Goal: Task Accomplishment & Management: Manage account settings

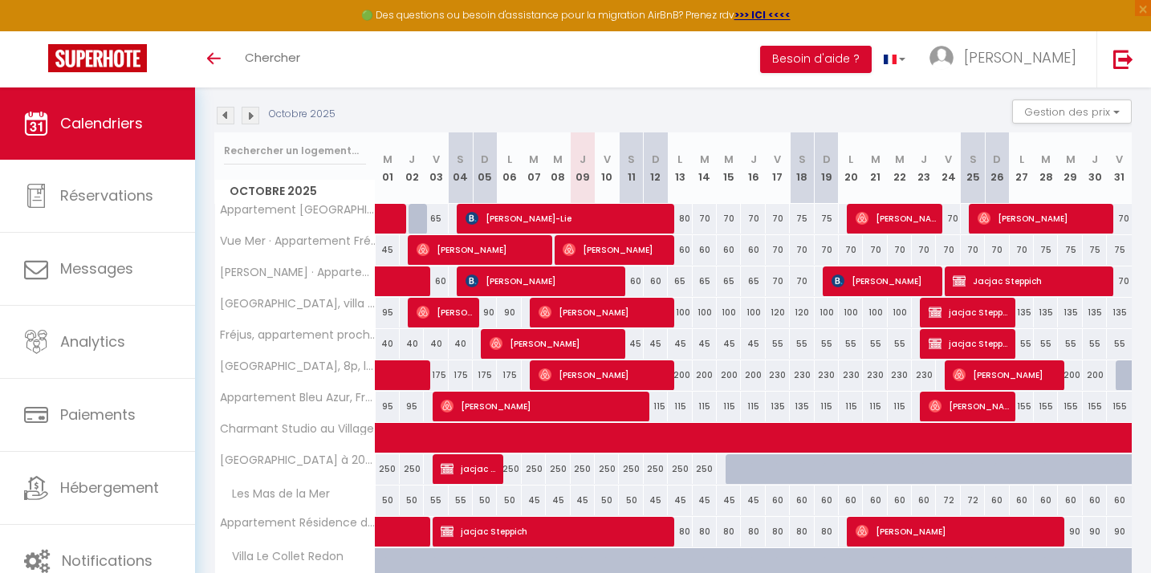
scroll to position [155, 0]
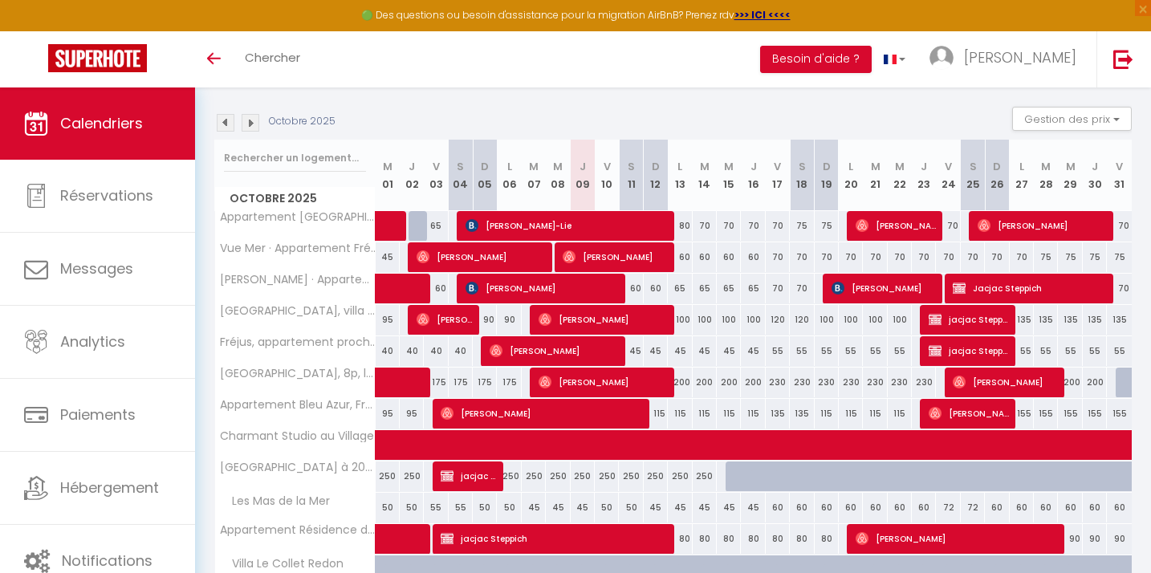
click at [217, 118] on img at bounding box center [226, 123] width 18 height 18
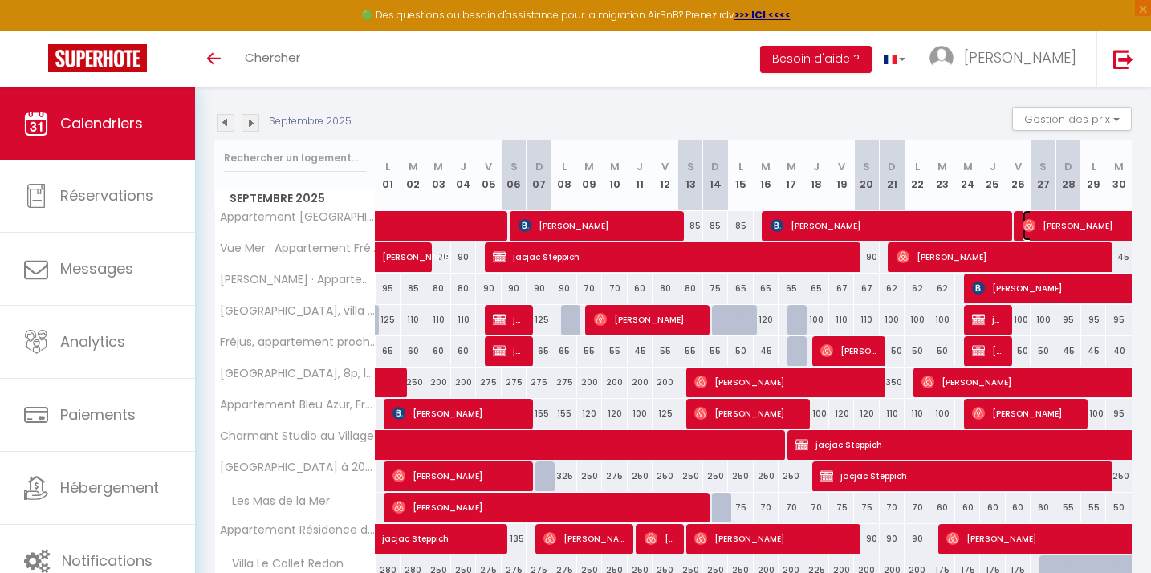
click at [1064, 227] on span "[PERSON_NAME]" at bounding box center [1132, 225] width 221 height 30
select select "OK"
select select "0"
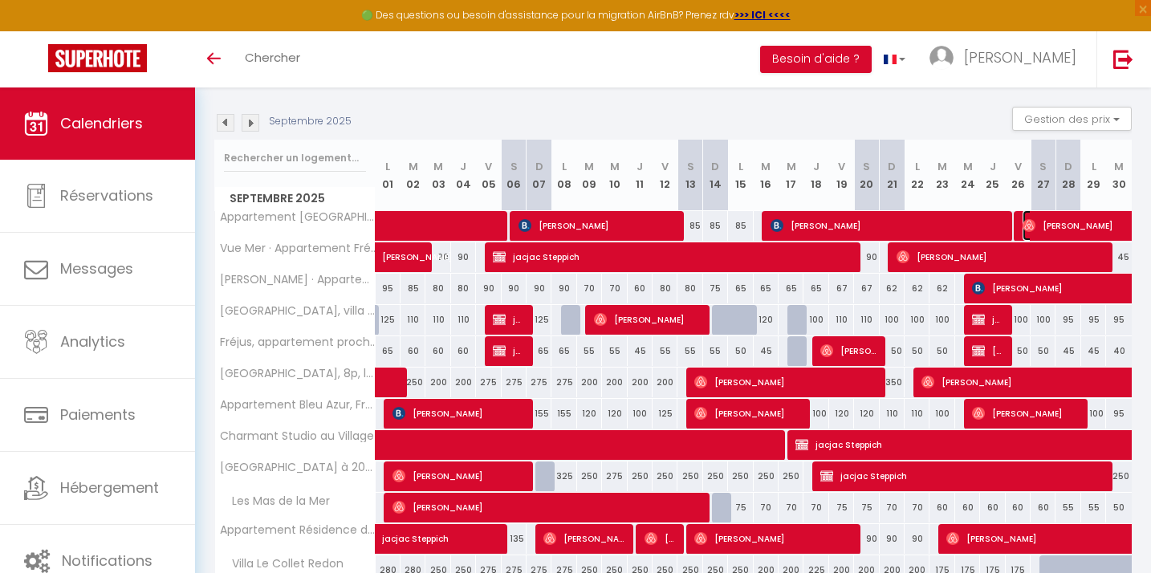
select select "1"
select select
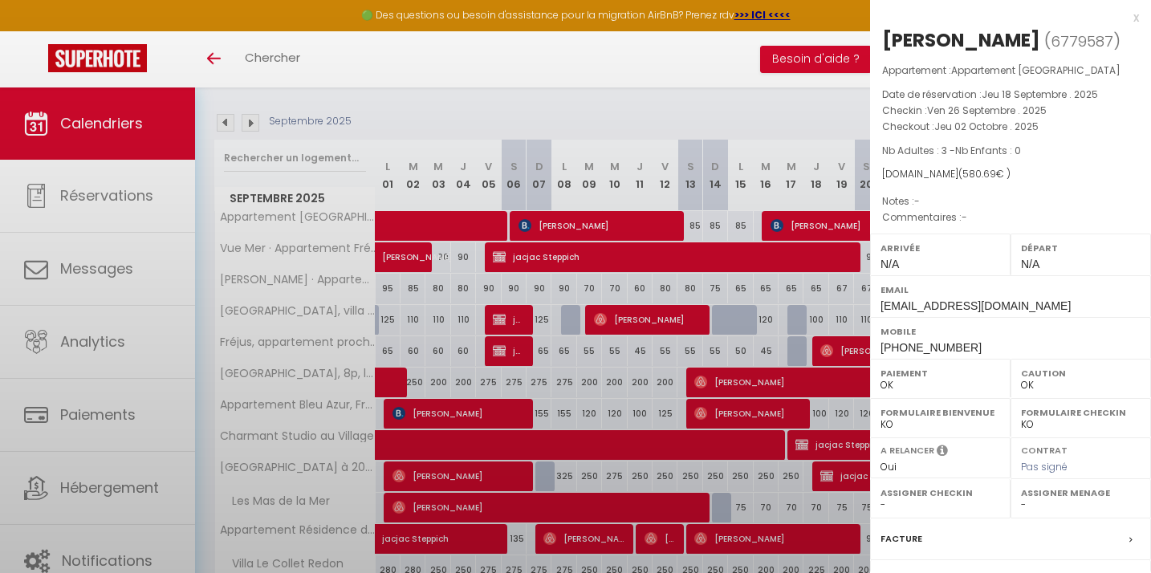
select select "30713"
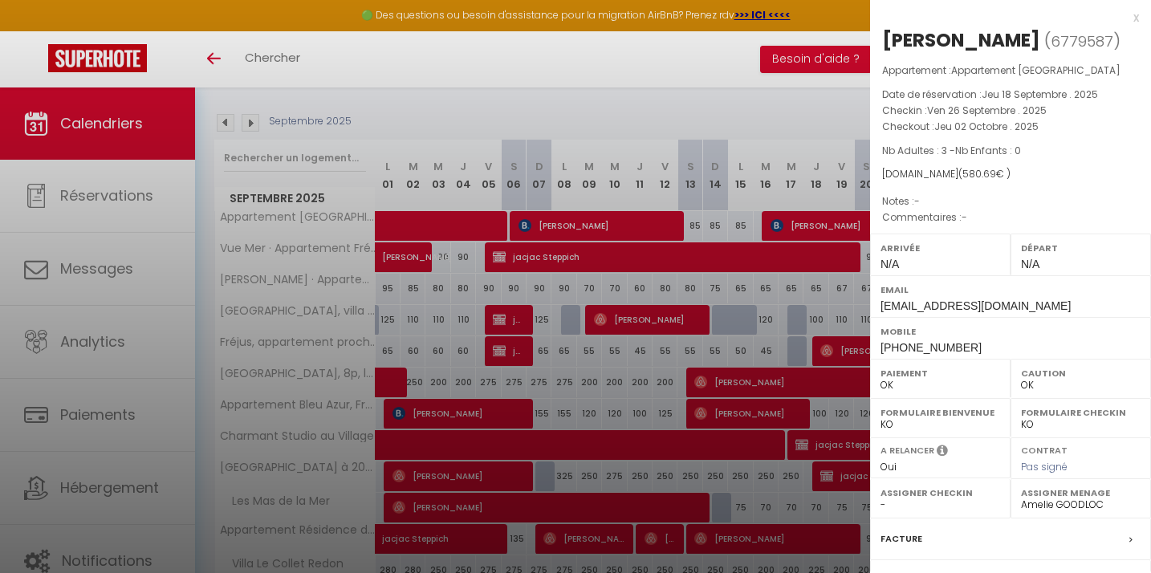
scroll to position [175, 0]
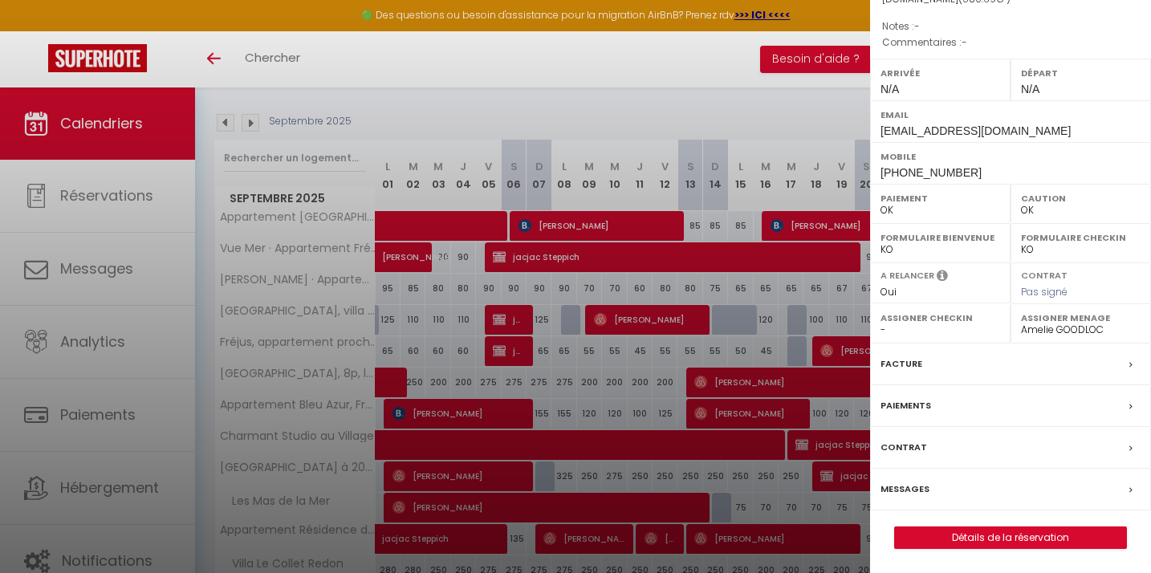
click at [909, 481] on label "Messages" at bounding box center [904, 489] width 49 height 17
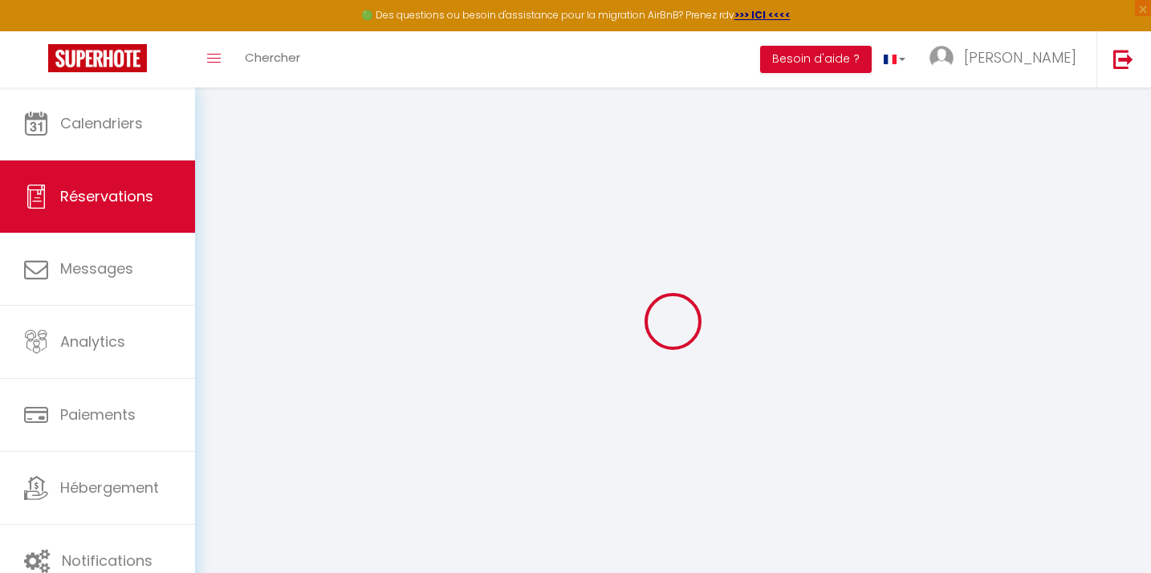
select select
checkbox input "false"
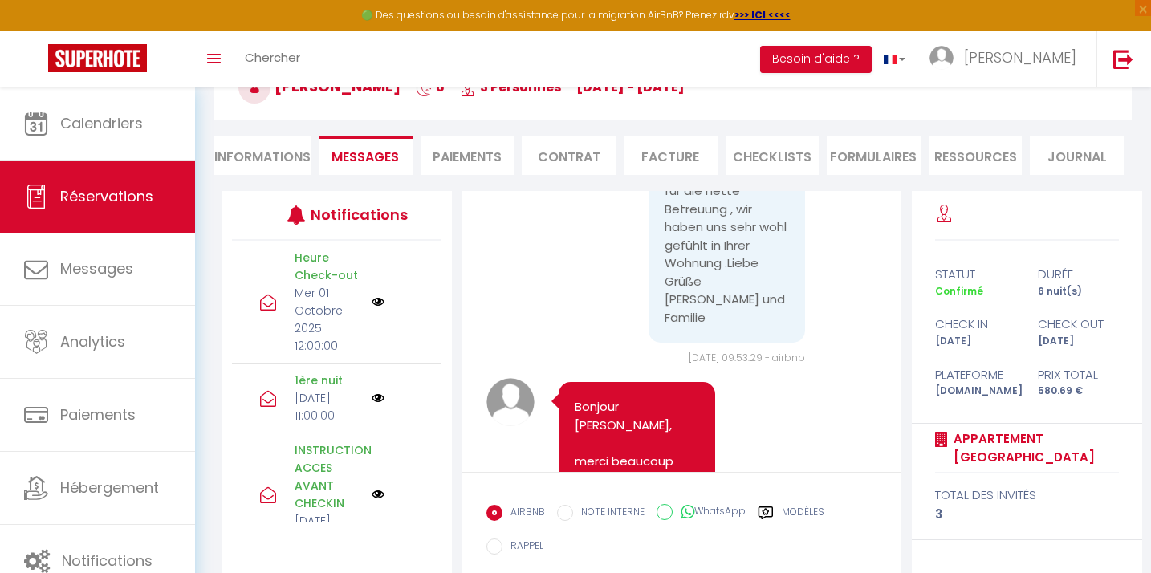
scroll to position [8289, 0]
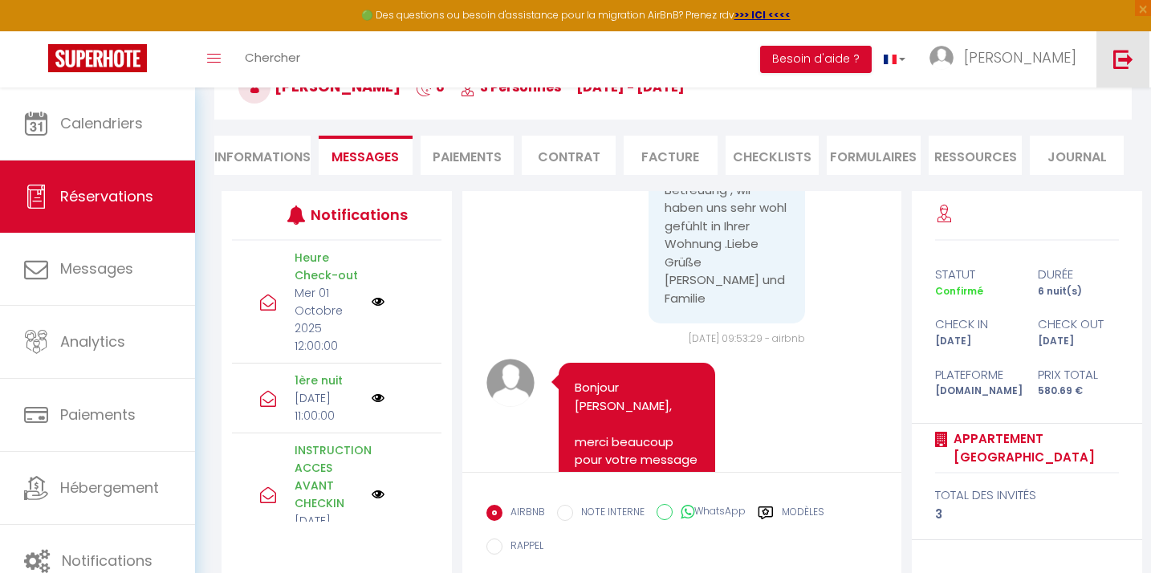
click at [1121, 68] on link at bounding box center [1122, 59] width 53 height 56
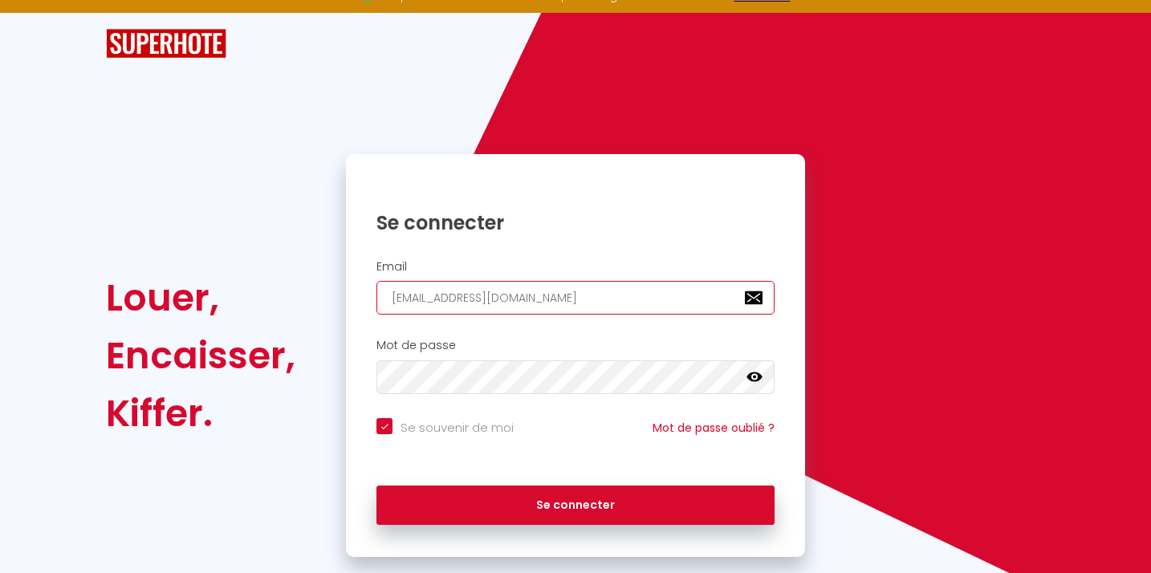
click at [518, 299] on input "[EMAIL_ADDRESS][DOMAIN_NAME]" at bounding box center [575, 298] width 398 height 34
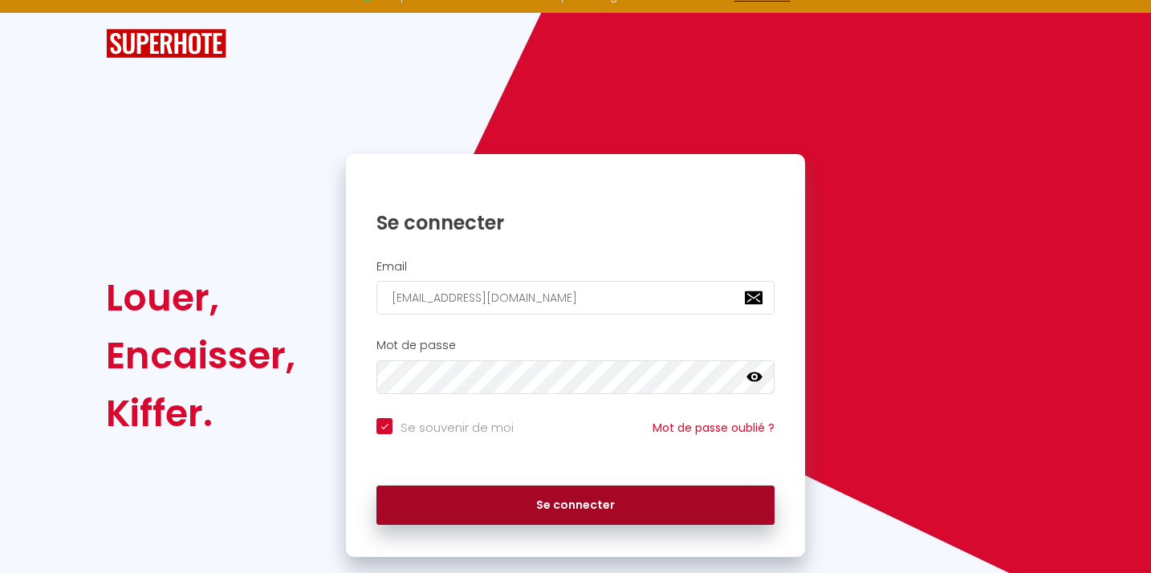
click at [574, 512] on button "Se connecter" at bounding box center [575, 505] width 398 height 40
checkbox input "true"
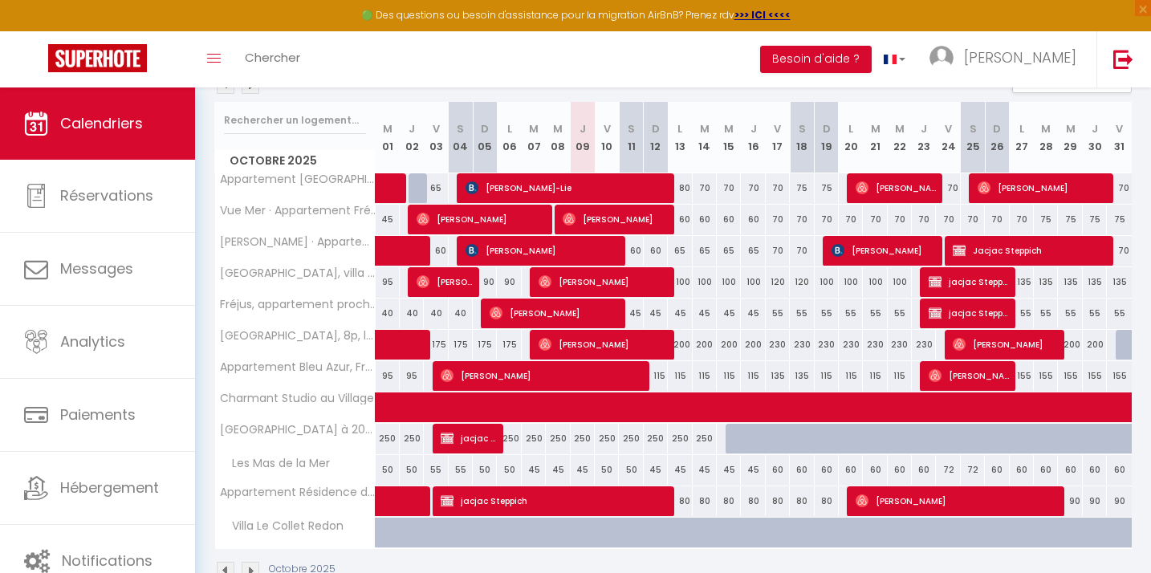
scroll to position [187, 0]
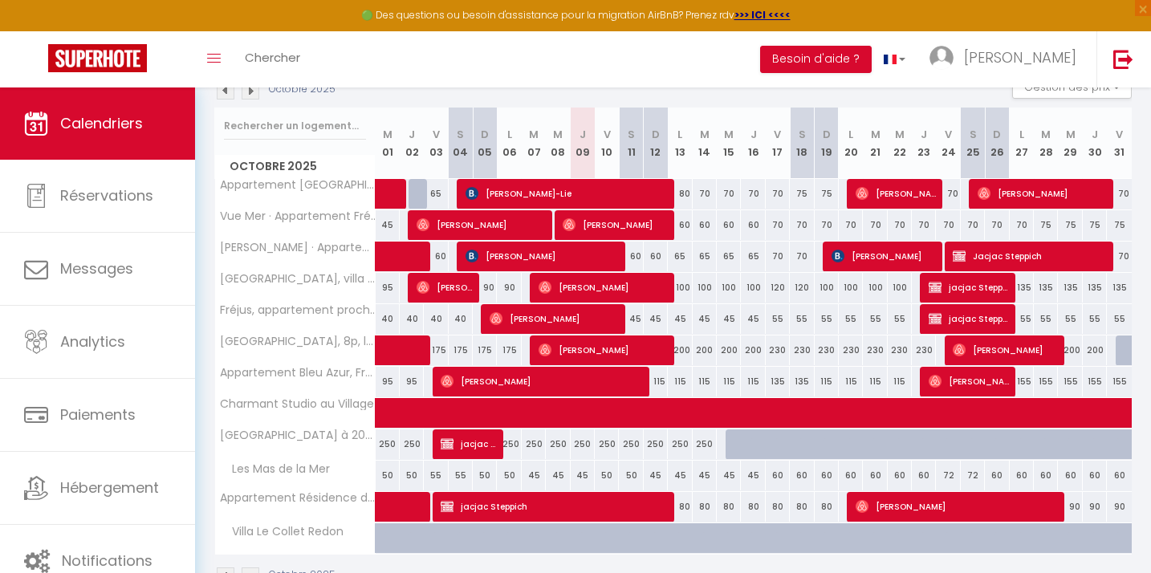
click at [223, 95] on img at bounding box center [226, 91] width 18 height 18
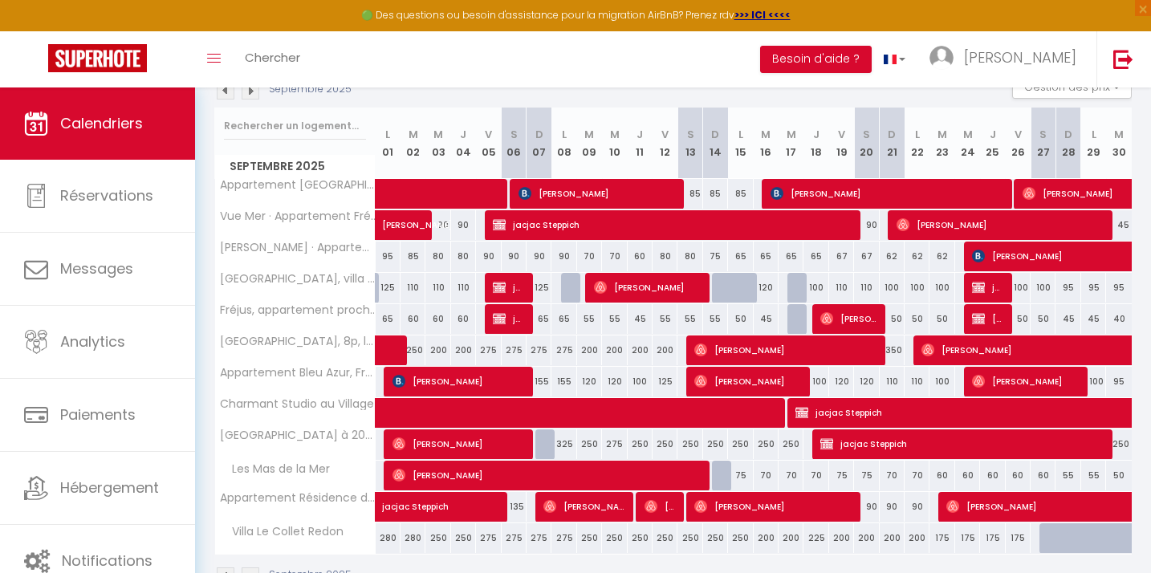
scroll to position [184, 0]
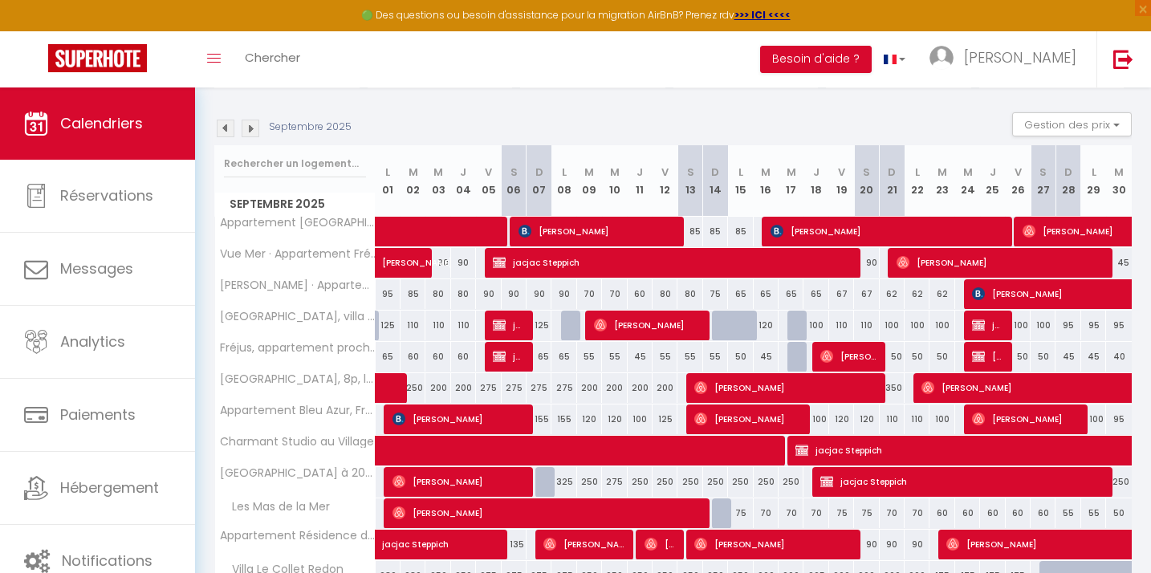
click at [254, 132] on img at bounding box center [251, 129] width 18 height 18
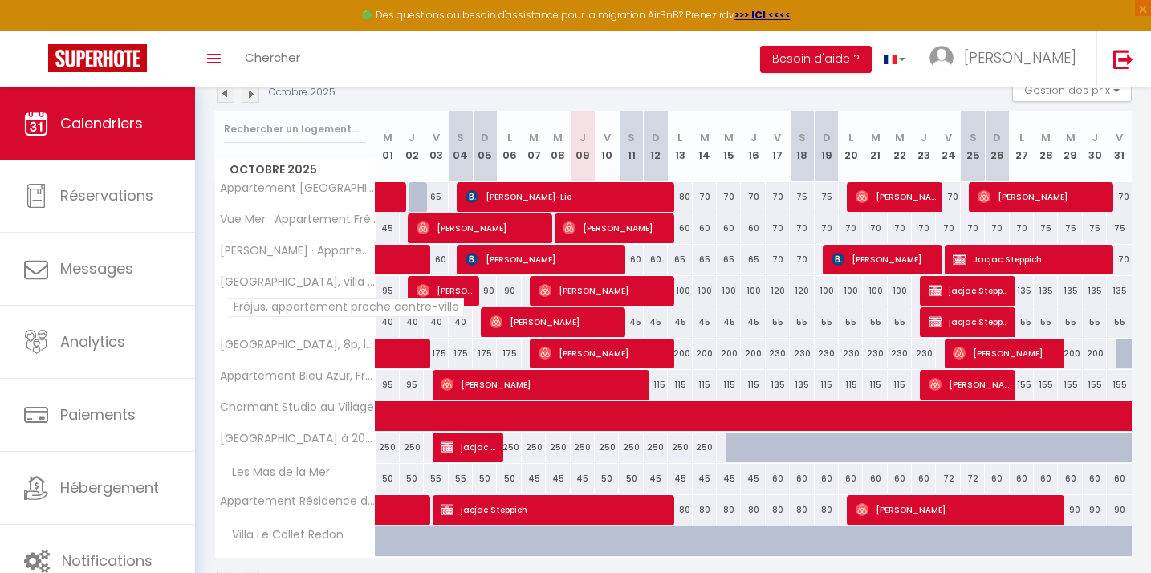
scroll to position [187, 0]
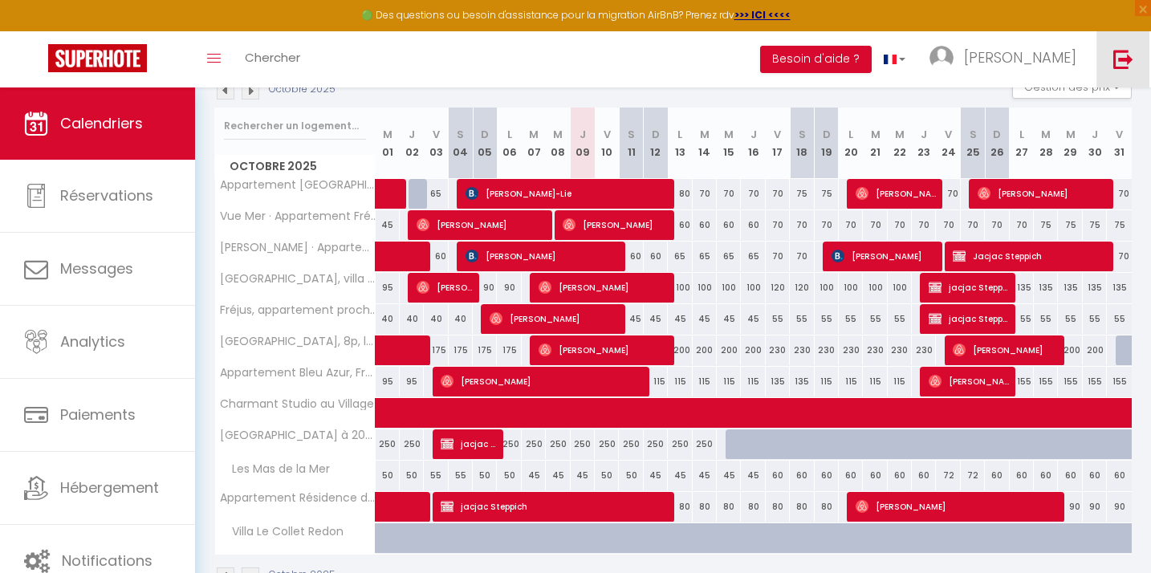
click at [1127, 53] on img at bounding box center [1123, 59] width 20 height 20
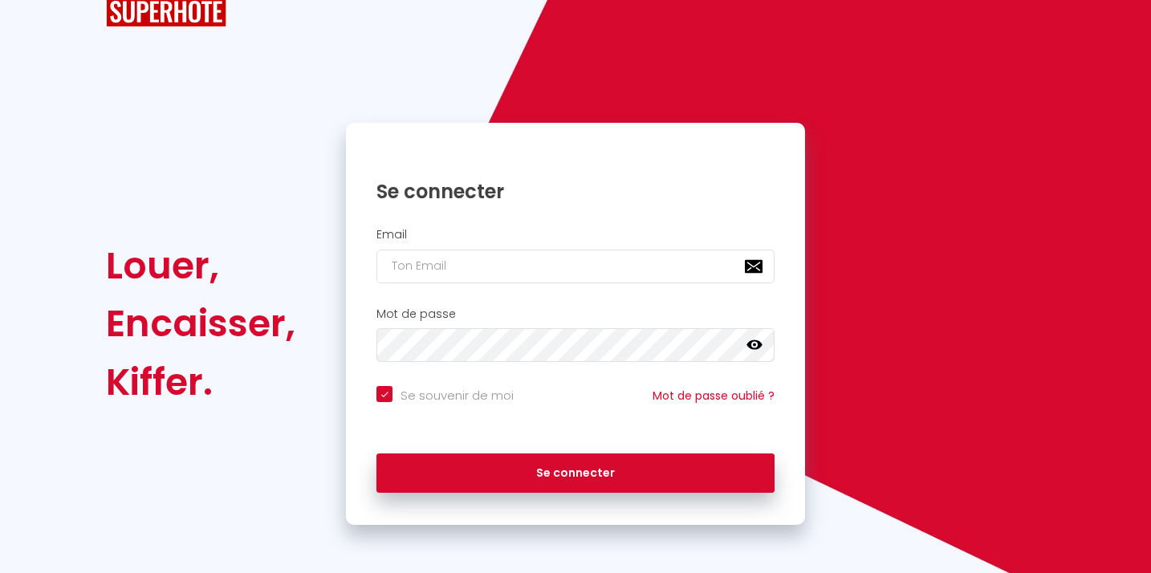
scroll to position [51, 0]
checkbox input "true"
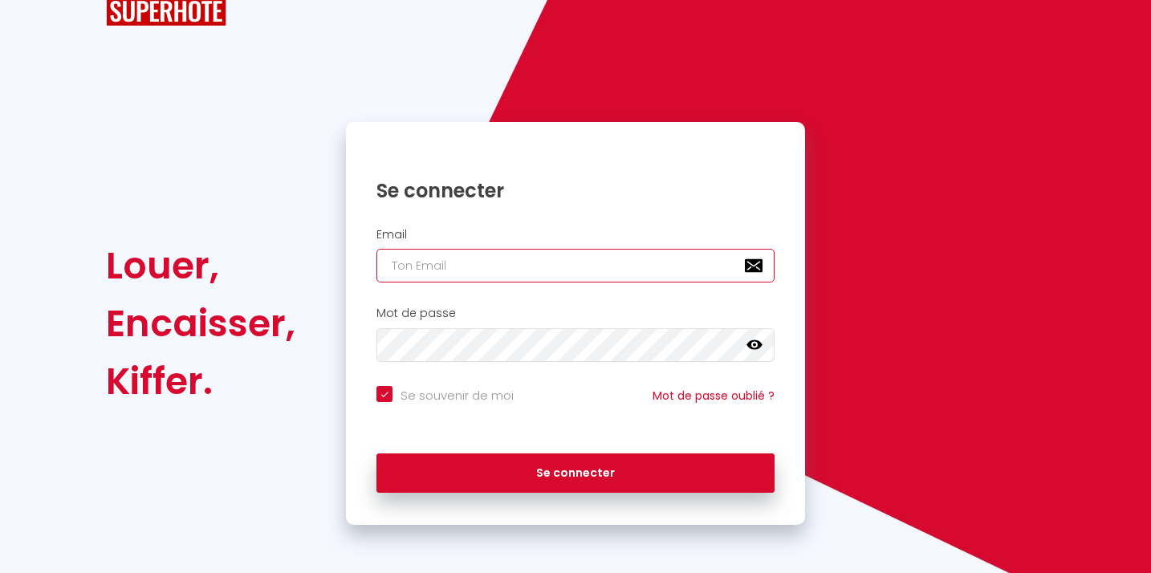
type input "[EMAIL_ADDRESS][DOMAIN_NAME]"
checkbox input "true"
click at [499, 259] on input "[EMAIL_ADDRESS][DOMAIN_NAME]" at bounding box center [575, 266] width 398 height 34
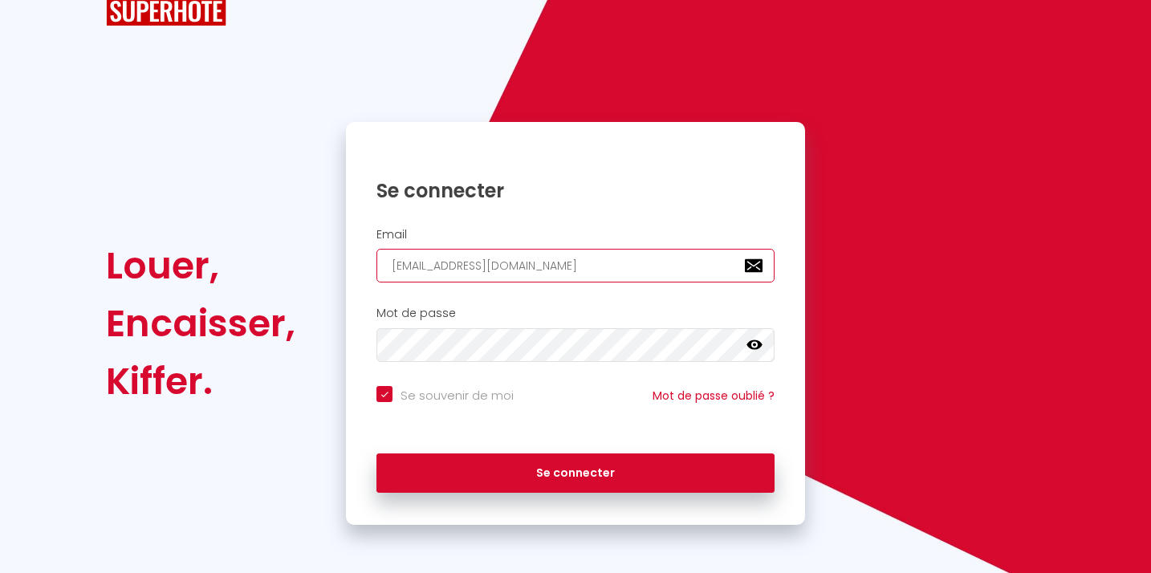
click at [499, 259] on input "[EMAIL_ADDRESS][DOMAIN_NAME]" at bounding box center [575, 266] width 398 height 34
type input "r"
checkbox input "true"
type input "[EMAIL_ADDRESS][DOMAIN_NAME]"
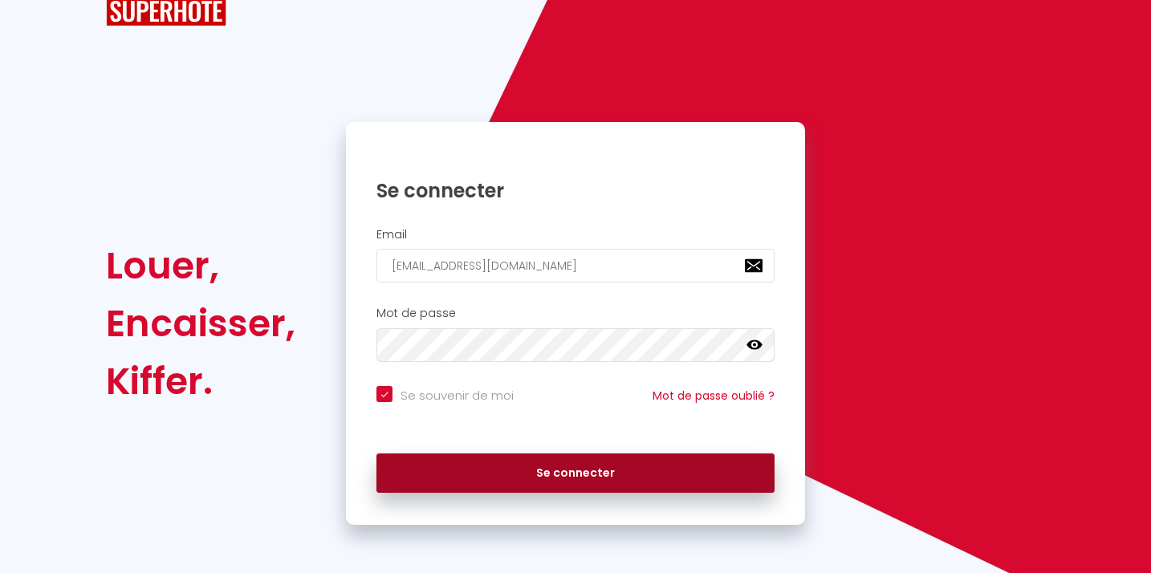
click at [546, 465] on button "Se connecter" at bounding box center [575, 473] width 398 height 40
checkbox input "true"
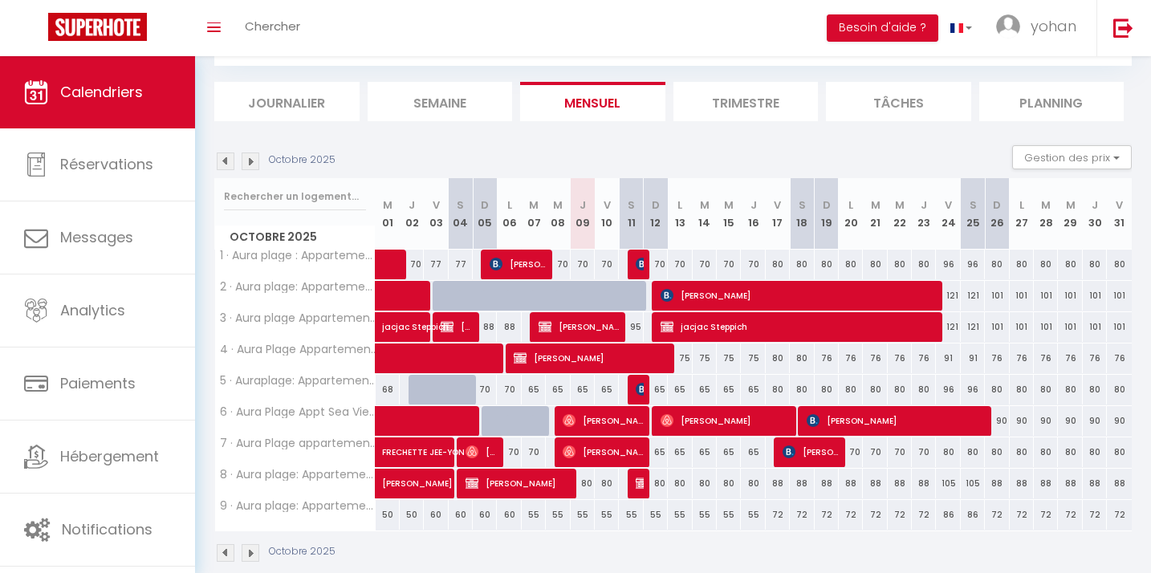
scroll to position [88, 0]
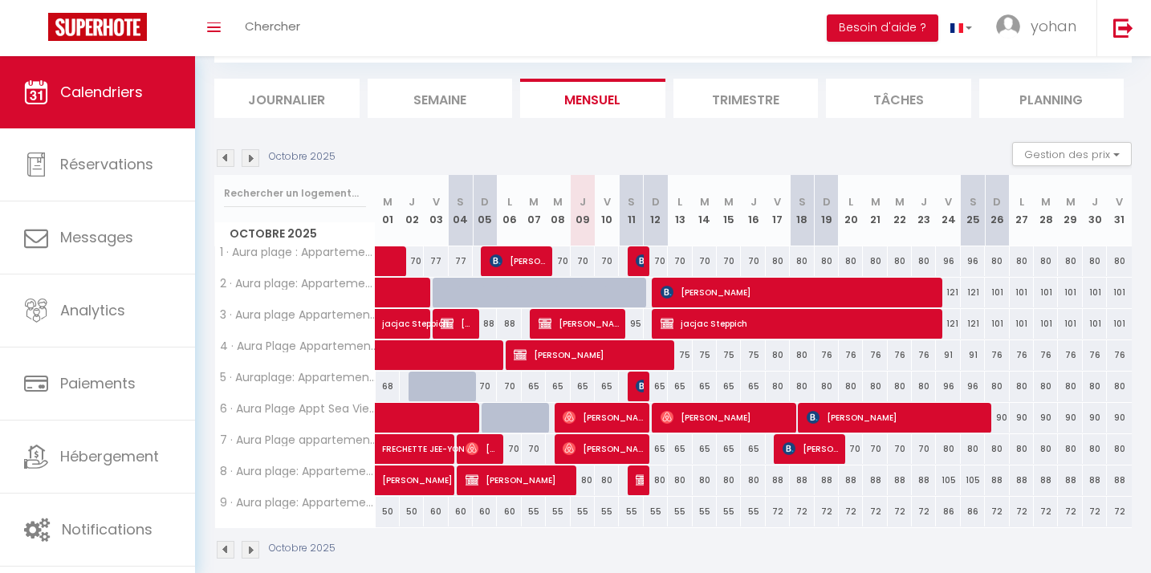
click at [221, 163] on img at bounding box center [226, 158] width 18 height 18
select select
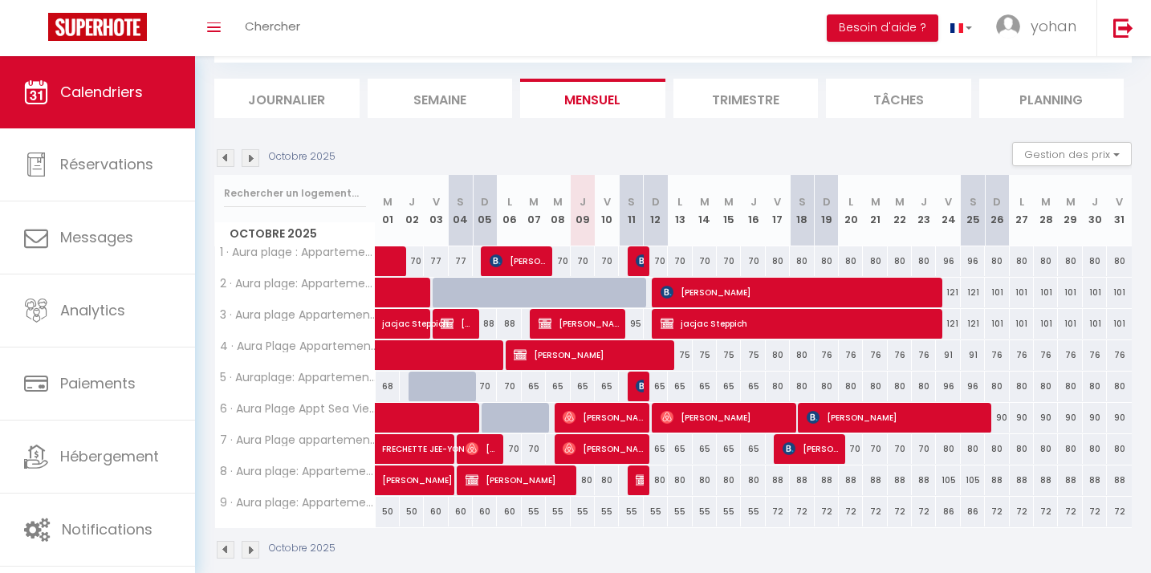
select select
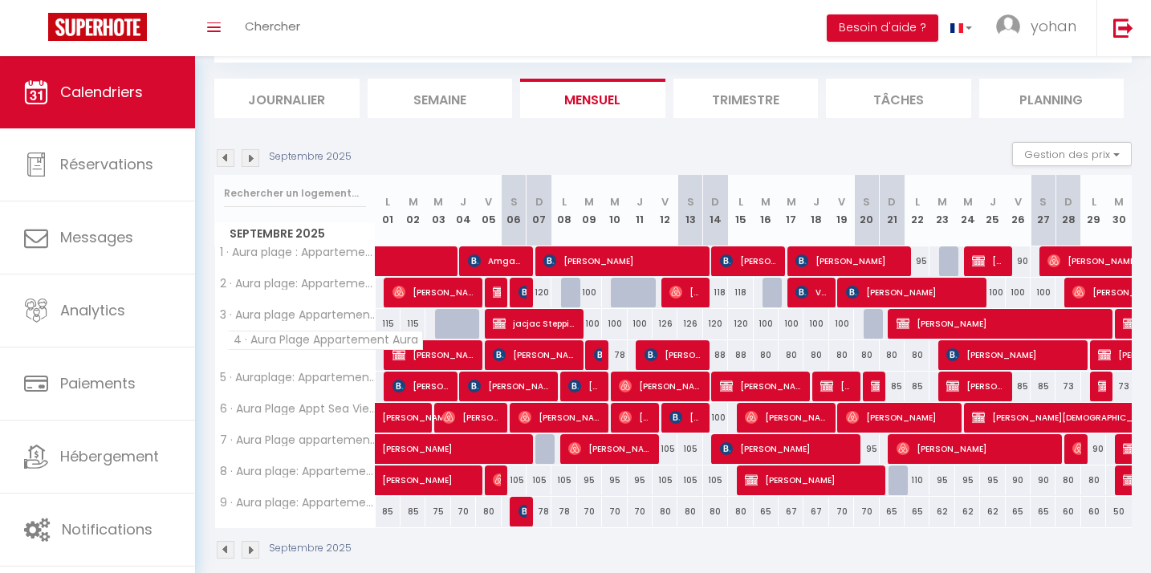
scroll to position [109, 0]
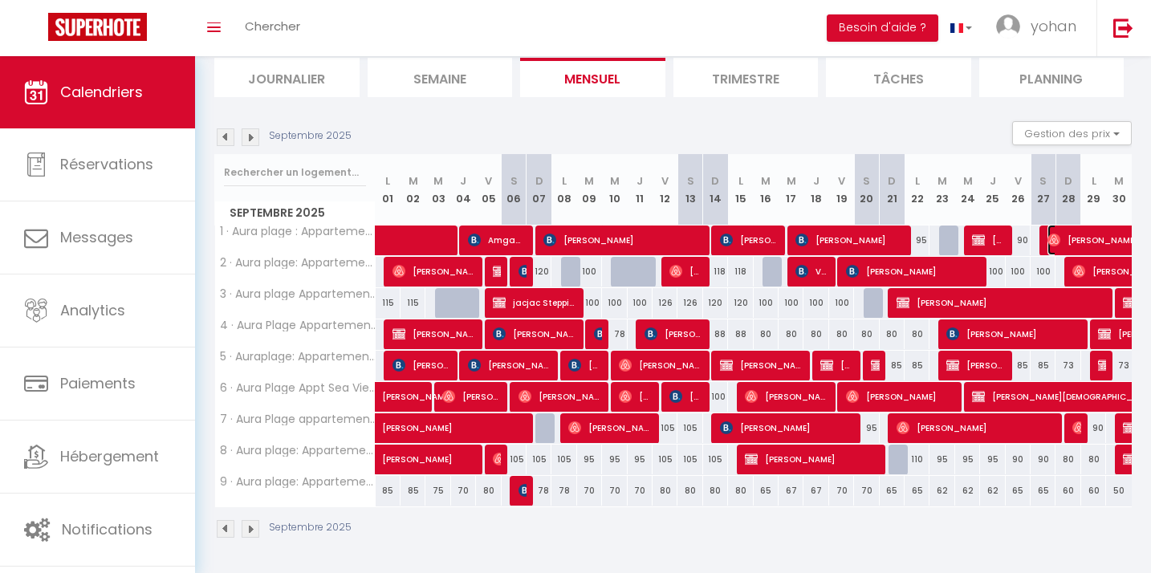
click at [1065, 241] on span "[PERSON_NAME]" at bounding box center [1139, 240] width 185 height 30
select select "OK"
select select "0"
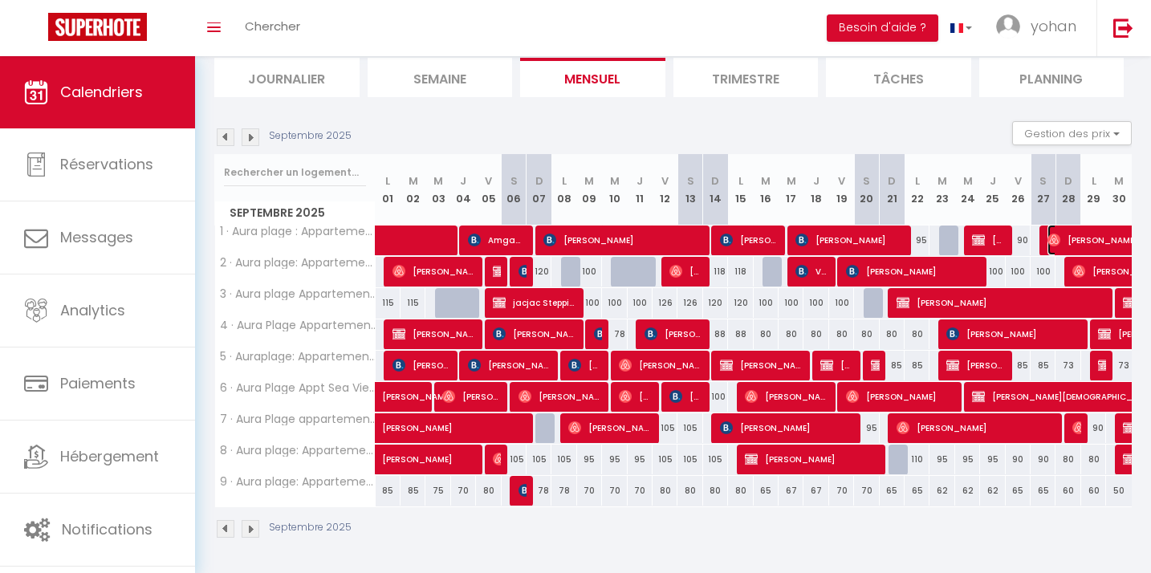
select select "1"
select select
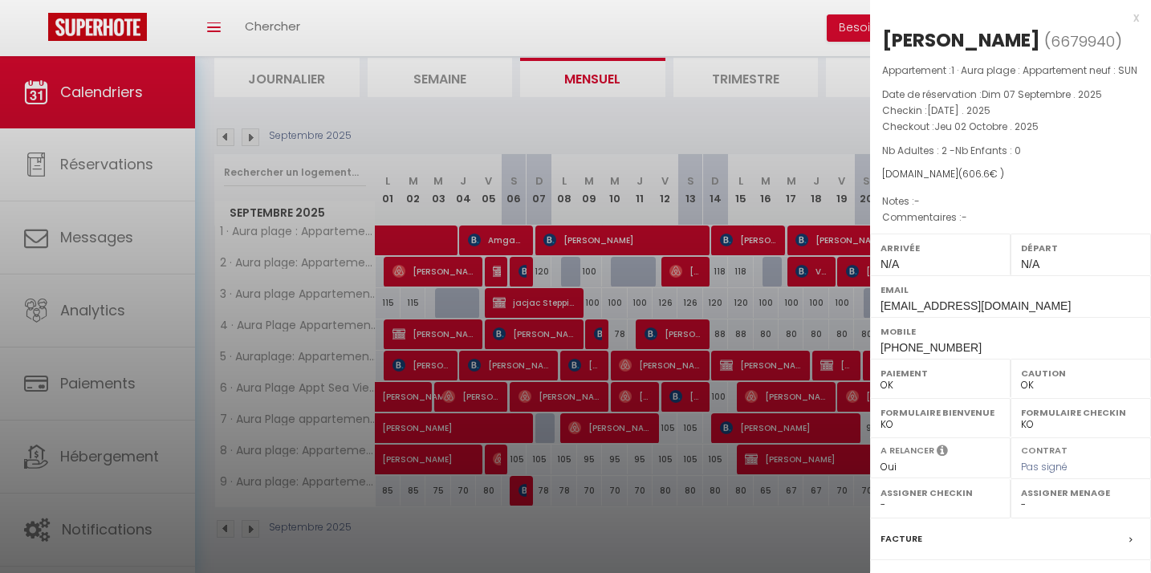
scroll to position [191, 0]
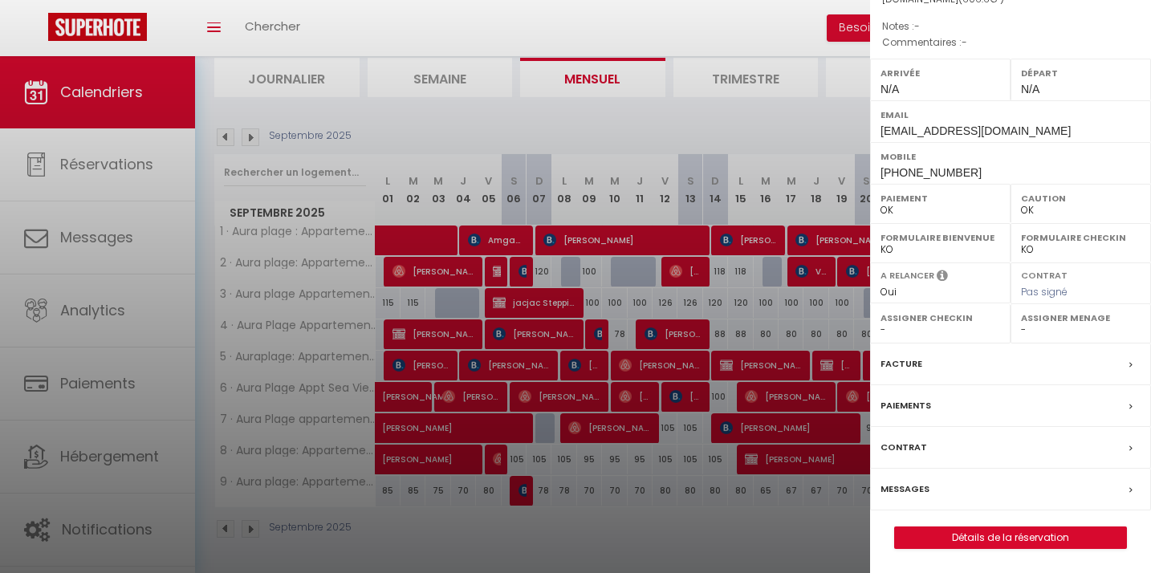
click at [913, 493] on label "Messages" at bounding box center [904, 489] width 49 height 17
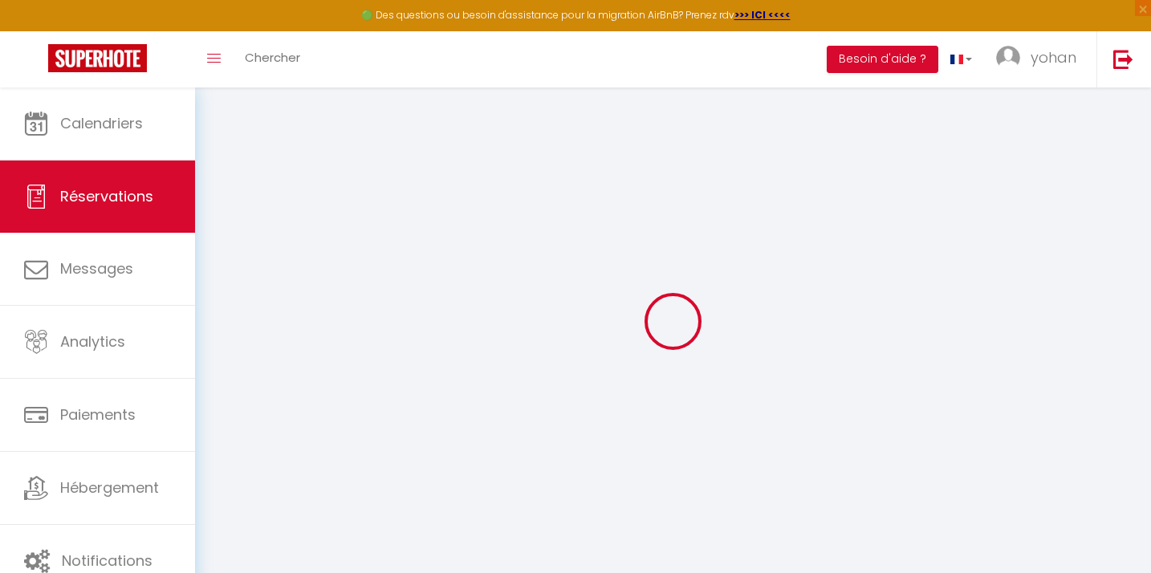
select select
checkbox input "false"
select select
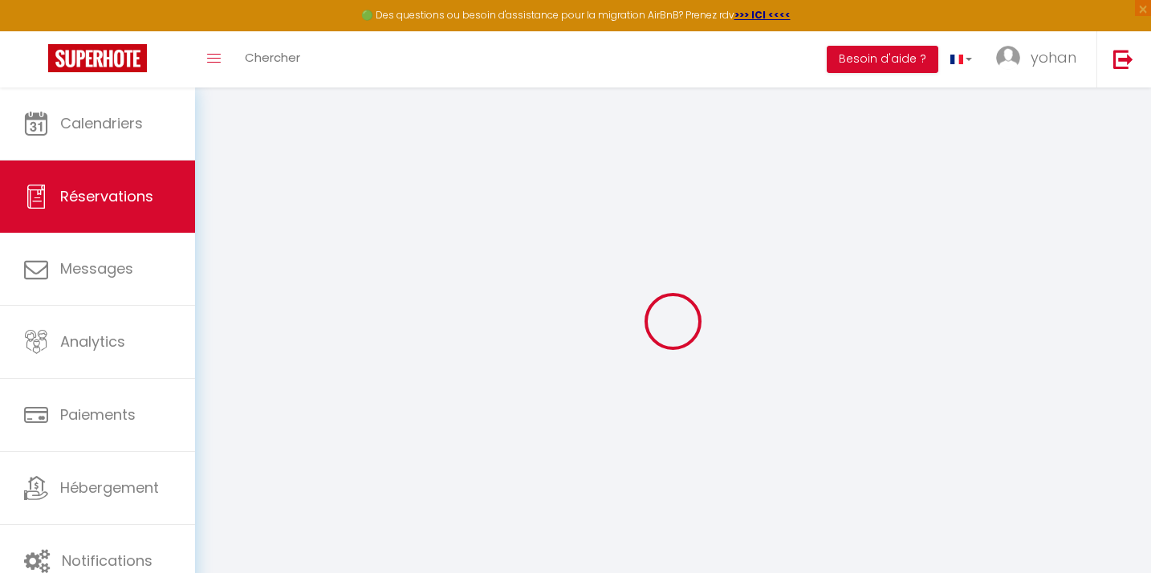
select select
checkbox input "false"
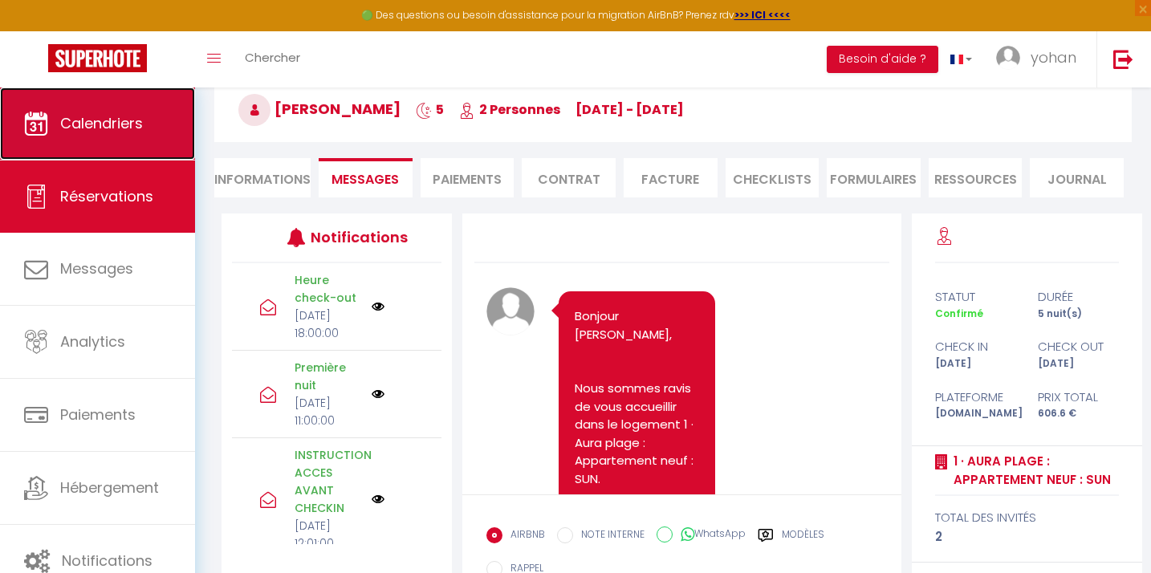
click at [106, 144] on link "Calendriers" at bounding box center [97, 123] width 195 height 72
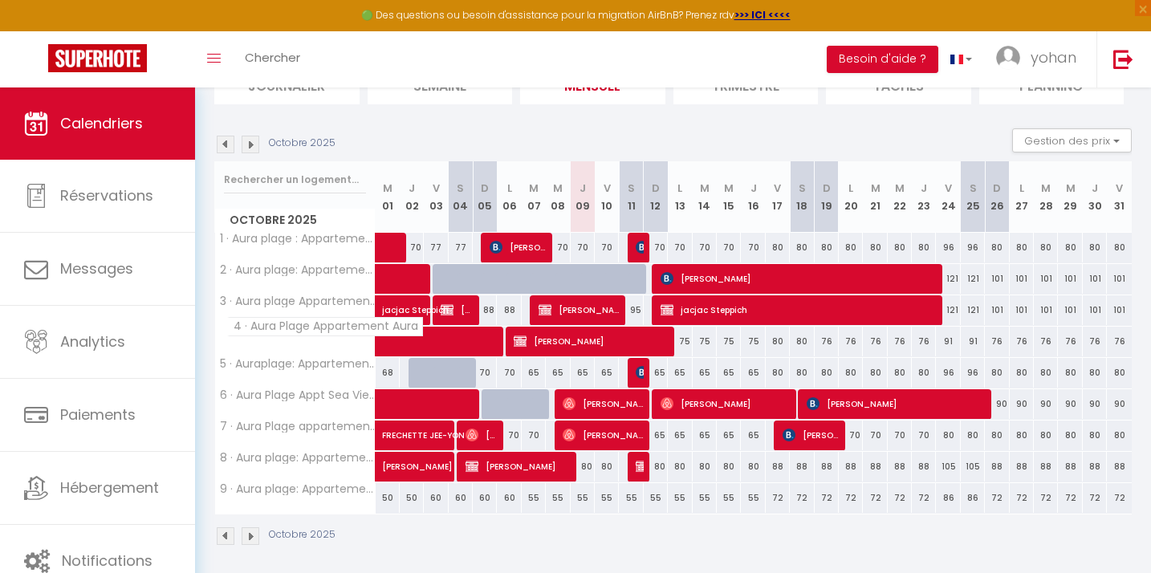
scroll to position [140, 0]
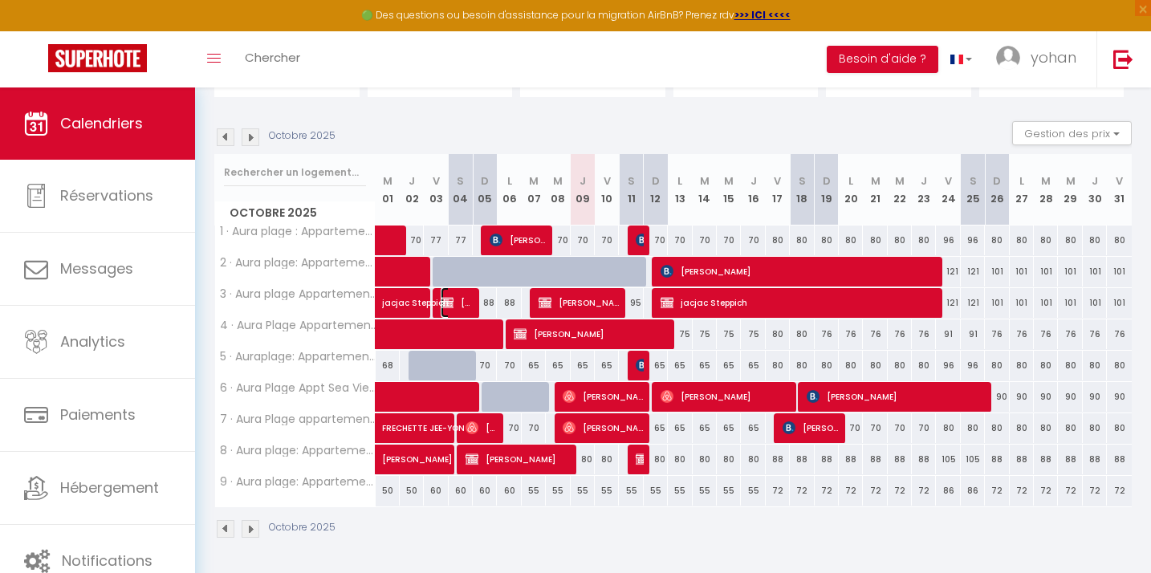
click at [457, 302] on span "[PERSON_NAME]" at bounding box center [456, 302] width 32 height 30
select select "OK"
select select "KO"
select select "0"
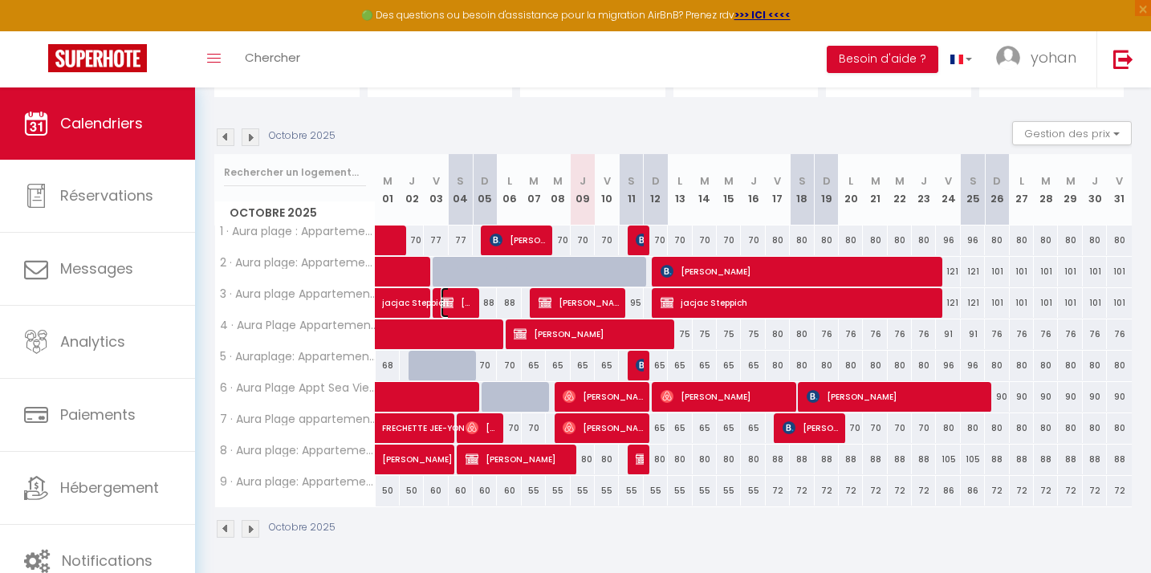
select select "1"
select select
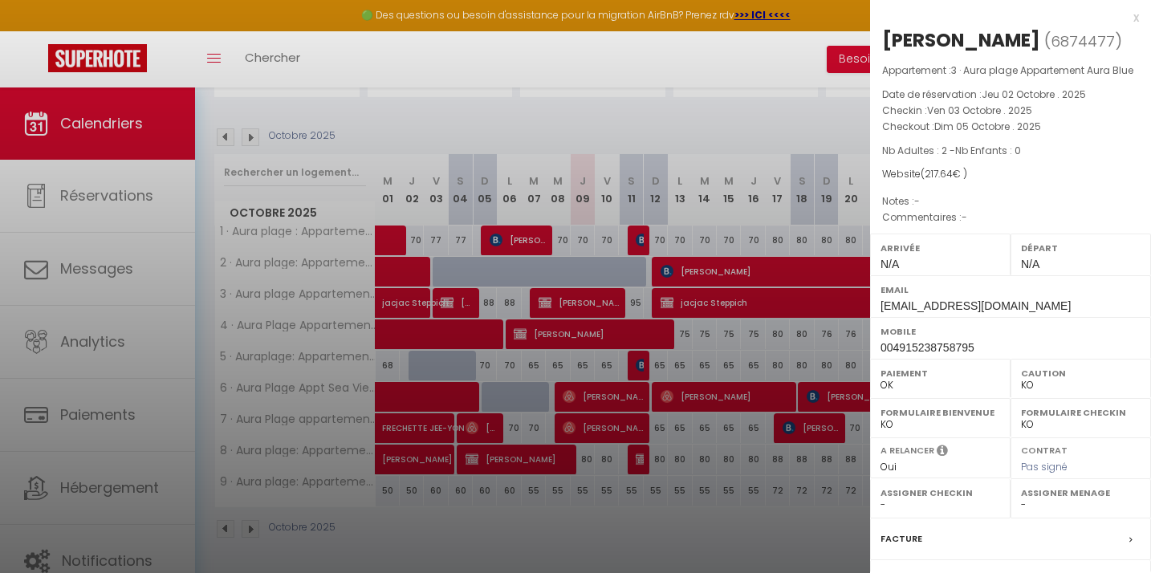
click at [457, 302] on div at bounding box center [575, 286] width 1151 height 573
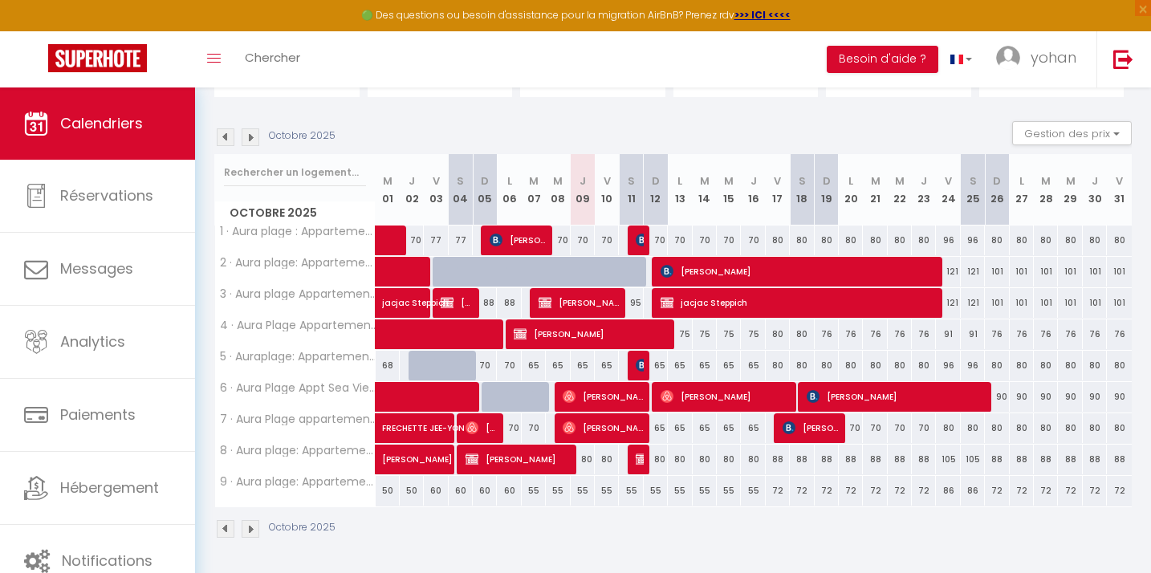
click at [229, 140] on img at bounding box center [226, 137] width 18 height 18
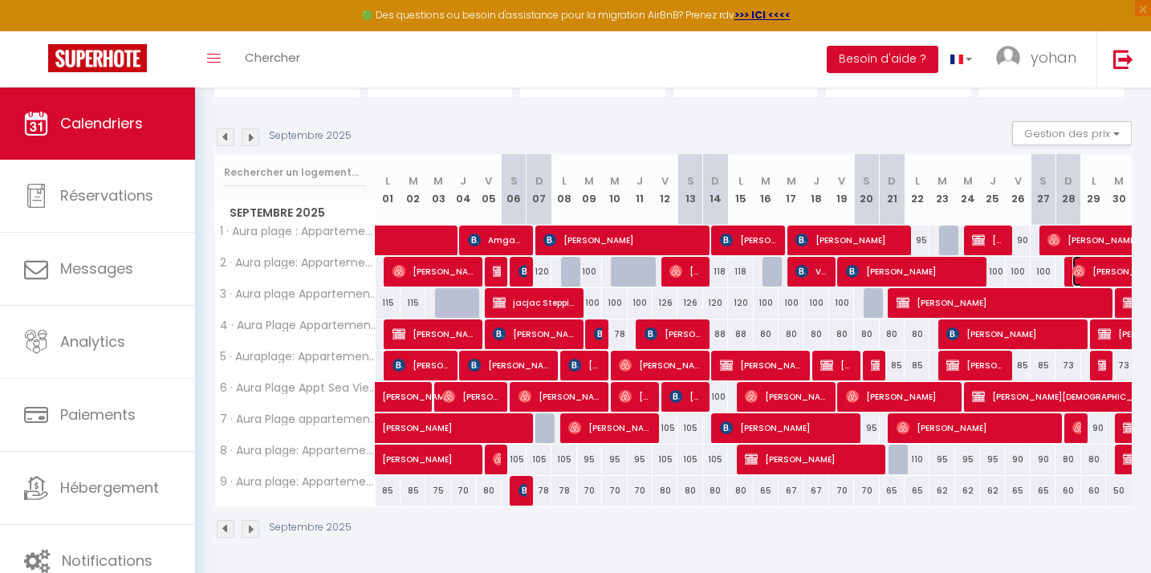
click at [1100, 272] on span "[PERSON_NAME]" at bounding box center [1164, 271] width 185 height 30
select select "OK"
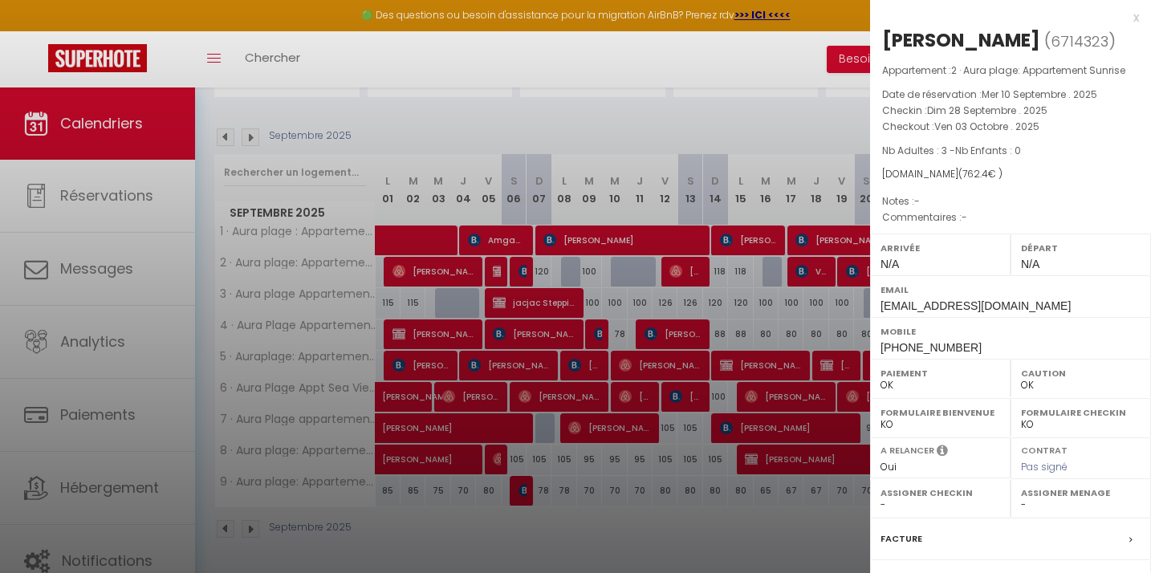
scroll to position [175, 0]
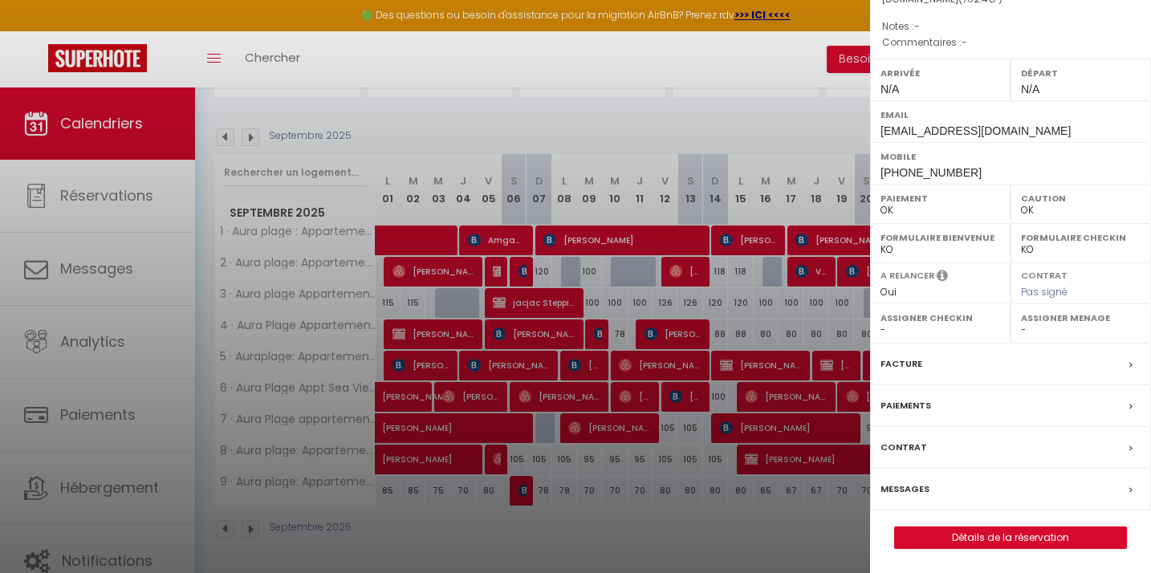
click at [936, 481] on div "Messages" at bounding box center [1010, 490] width 281 height 42
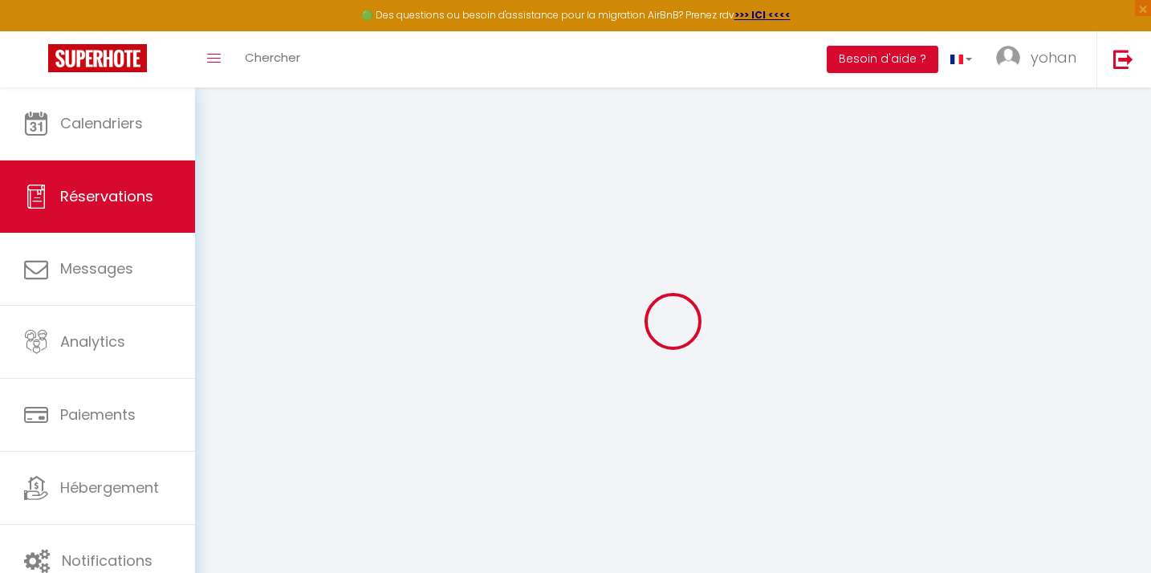
select select
checkbox input "false"
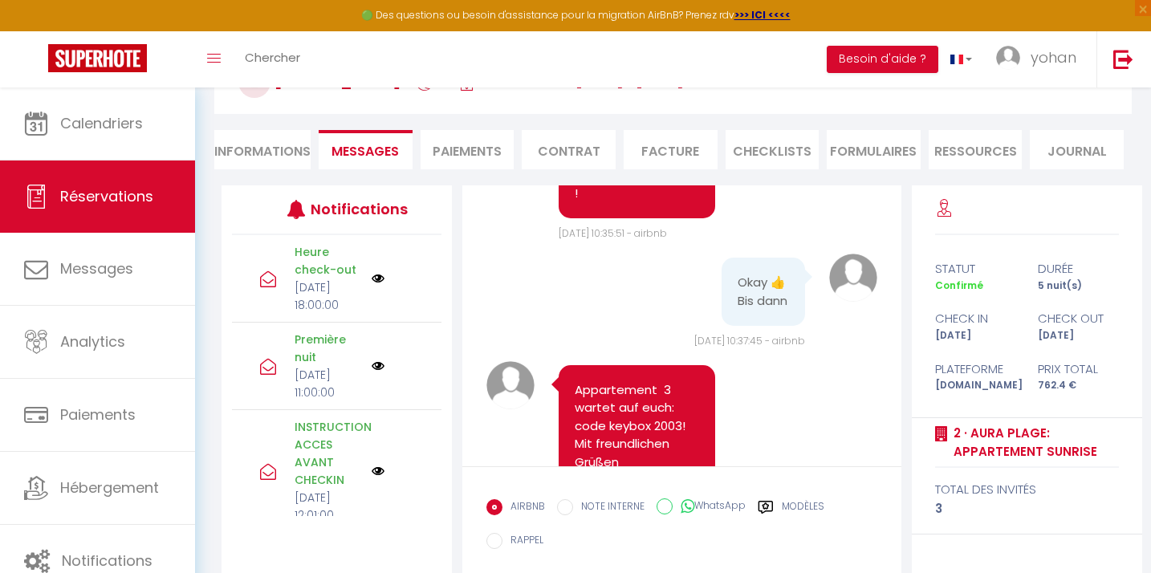
scroll to position [7567, 0]
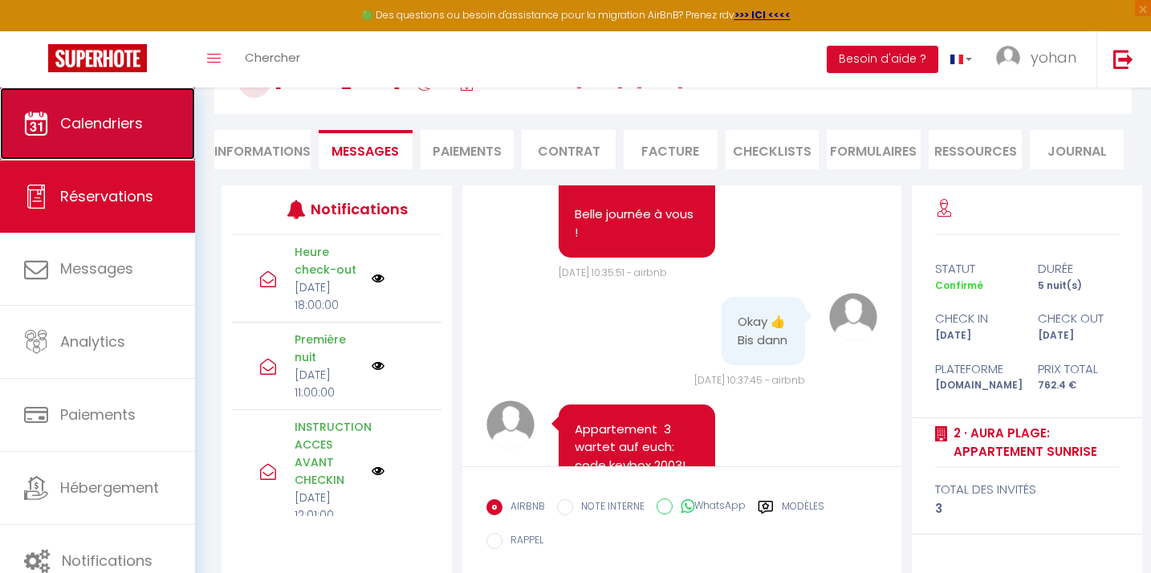
click at [37, 105] on link "Calendriers" at bounding box center [97, 123] width 195 height 72
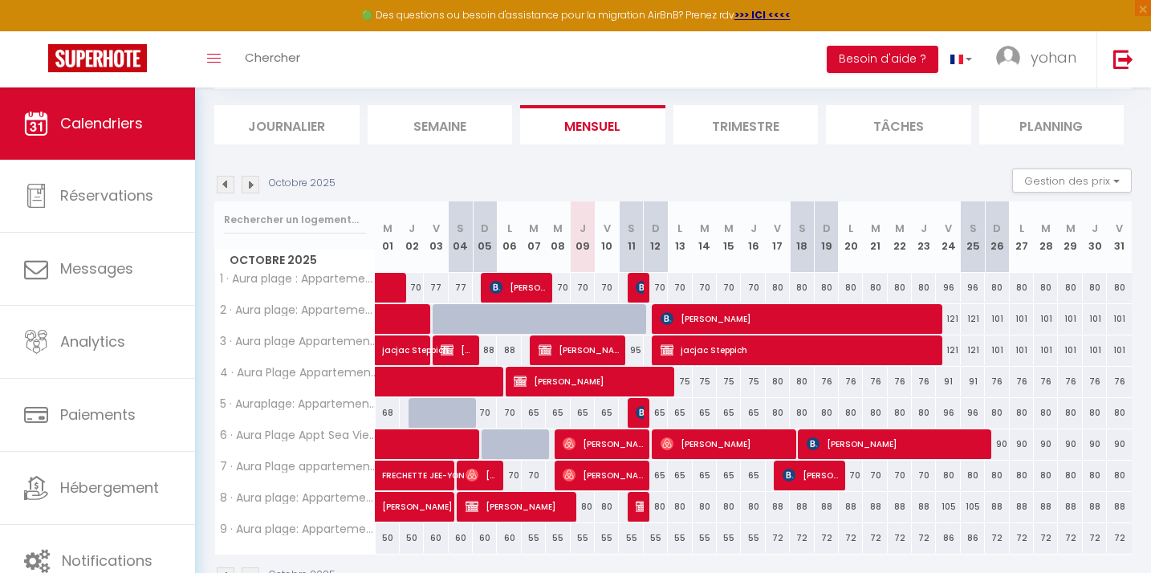
scroll to position [140, 0]
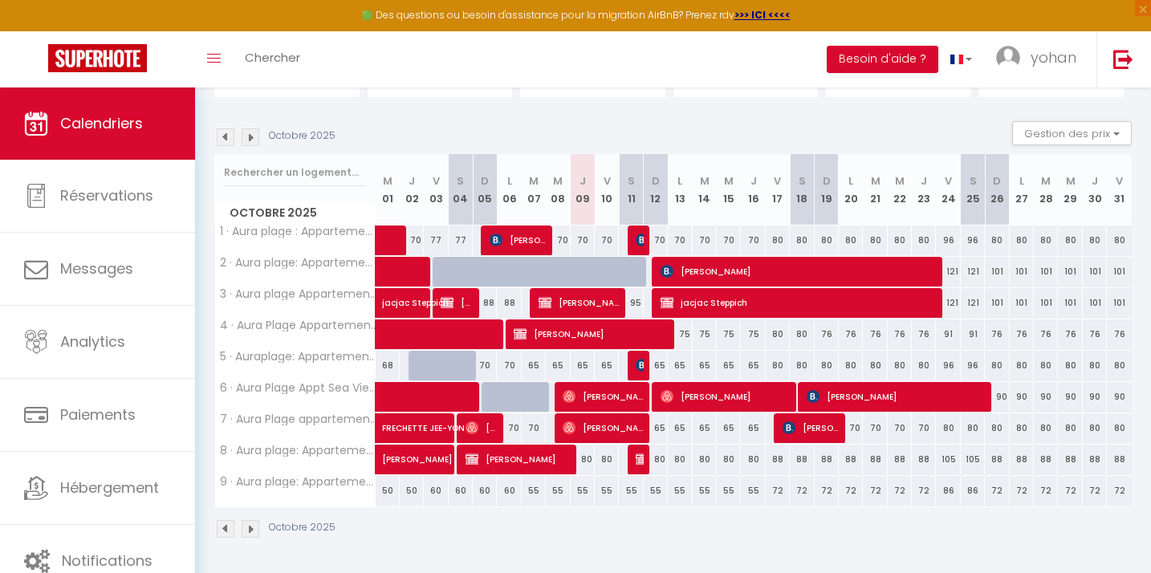
click at [222, 138] on img at bounding box center [226, 137] width 18 height 18
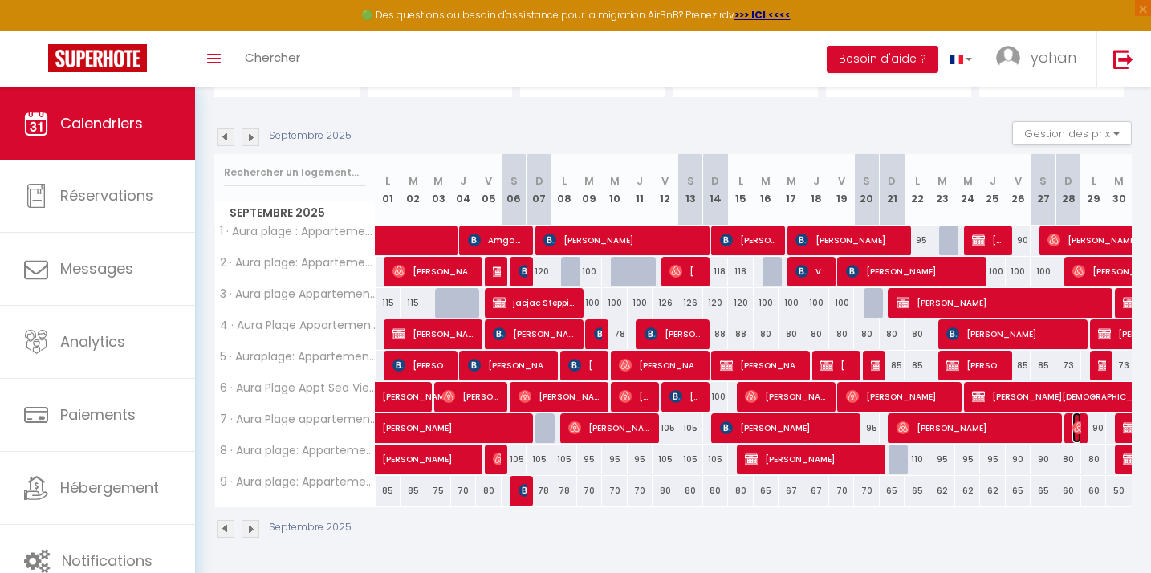
click at [1078, 430] on img at bounding box center [1078, 427] width 13 height 13
select select "OK"
select select "0"
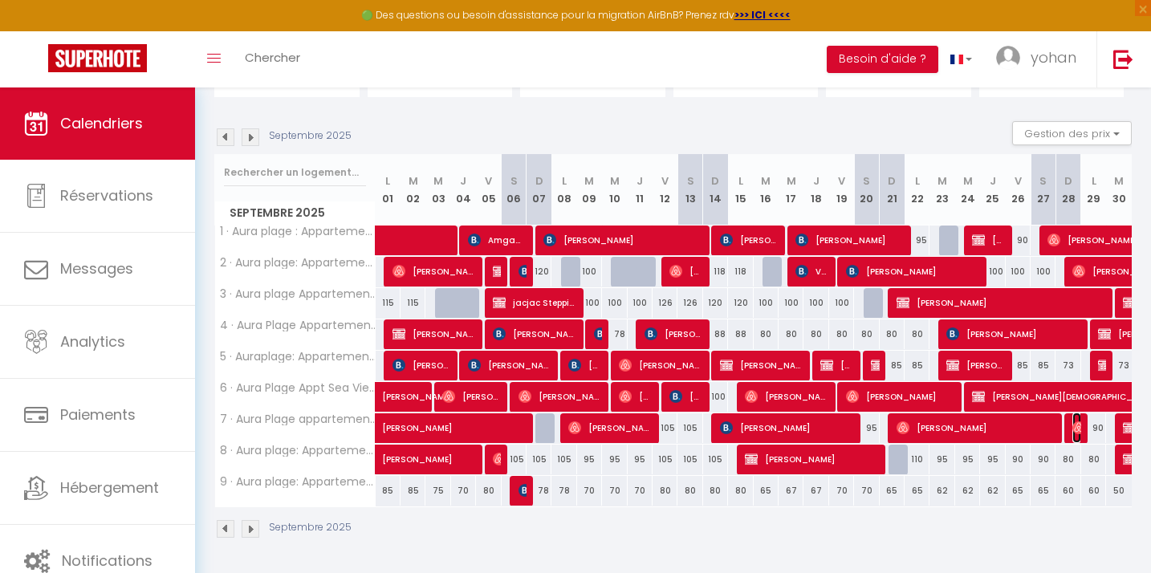
select select "1"
select select
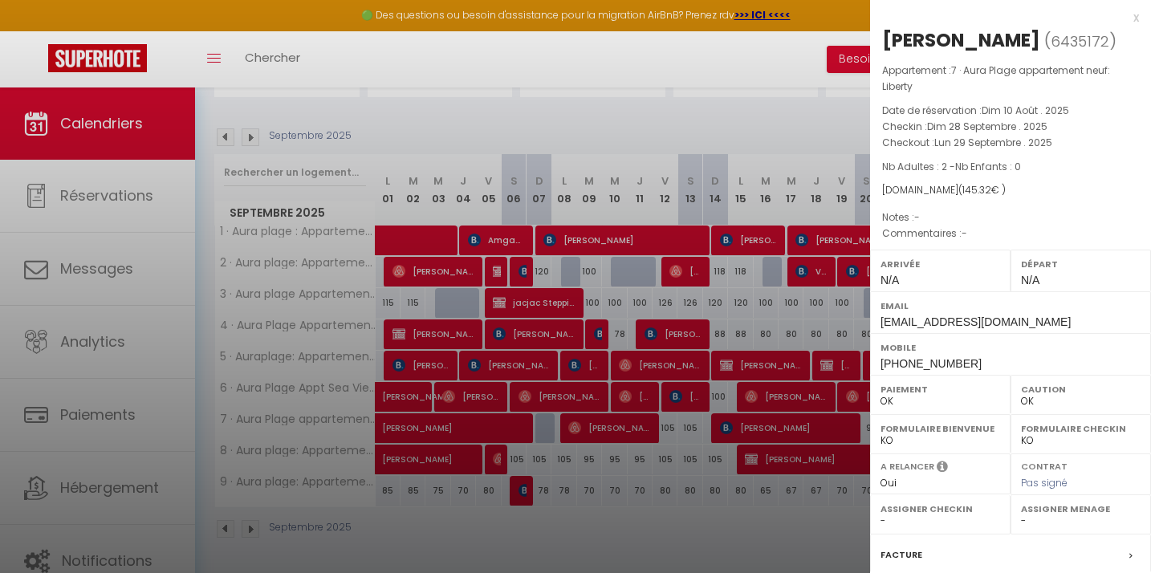
click at [1078, 430] on label "Formulaire Checkin" at bounding box center [1081, 428] width 120 height 16
click at [713, 438] on div at bounding box center [575, 286] width 1151 height 573
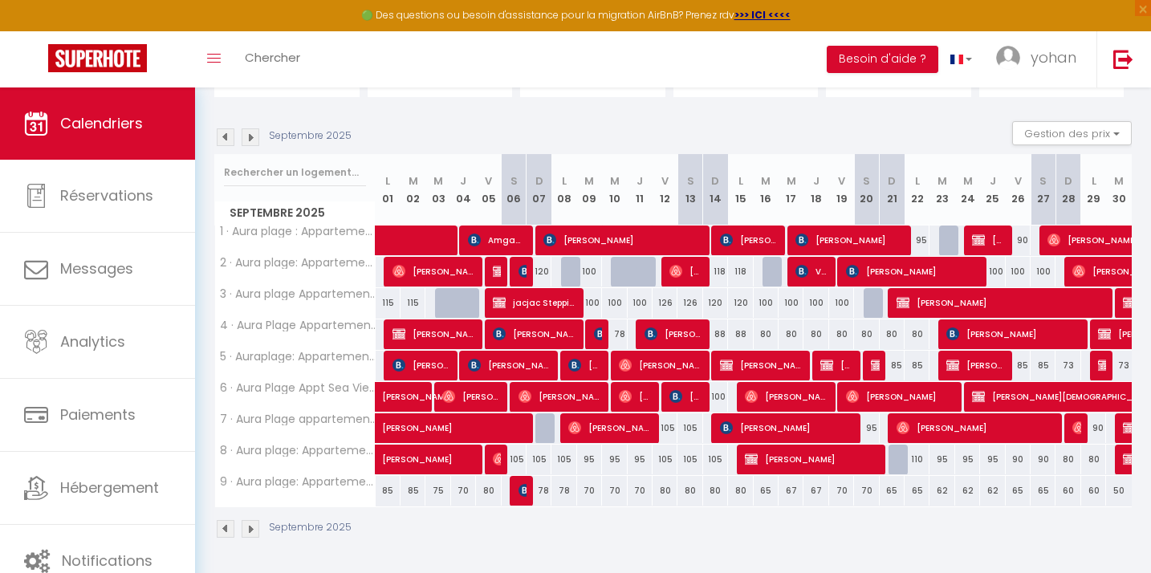
click at [252, 136] on img at bounding box center [251, 137] width 18 height 18
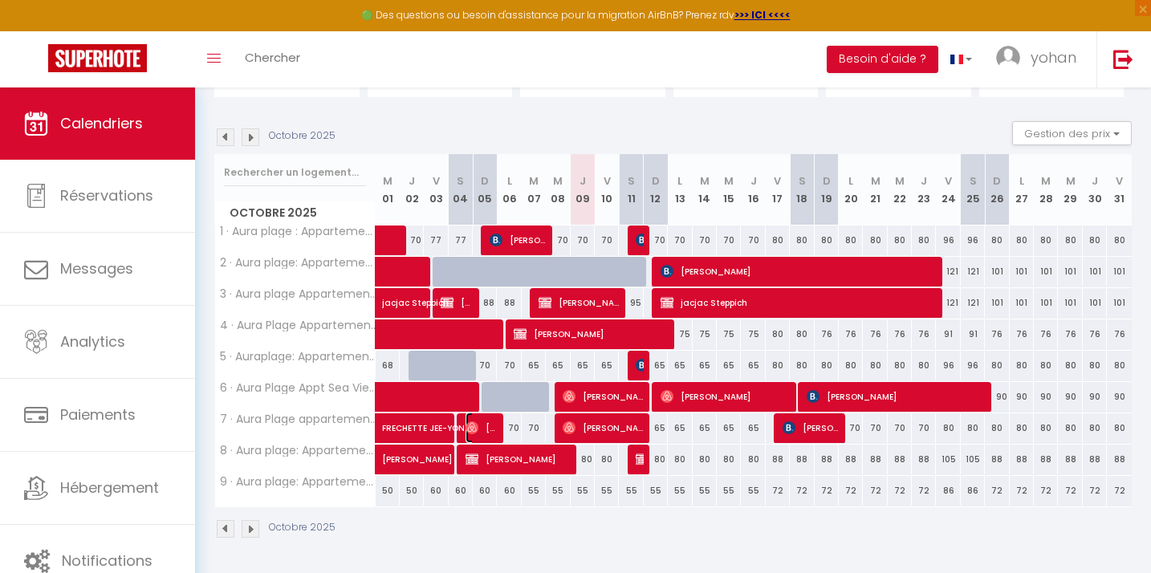
click at [481, 426] on span "[PERSON_NAME]" at bounding box center [481, 427] width 32 height 30
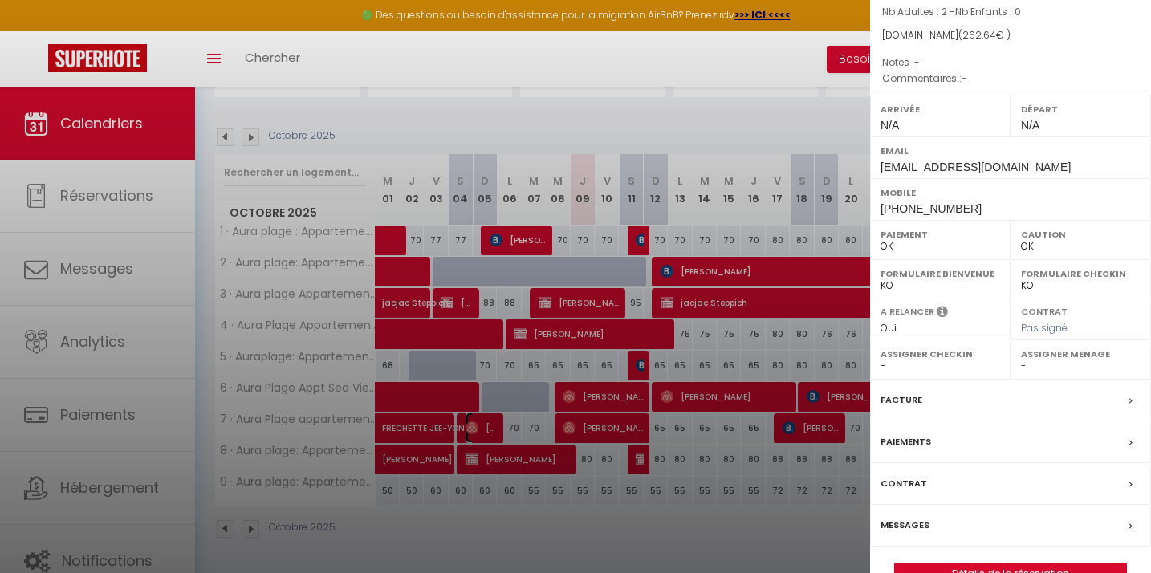
scroll to position [191, 0]
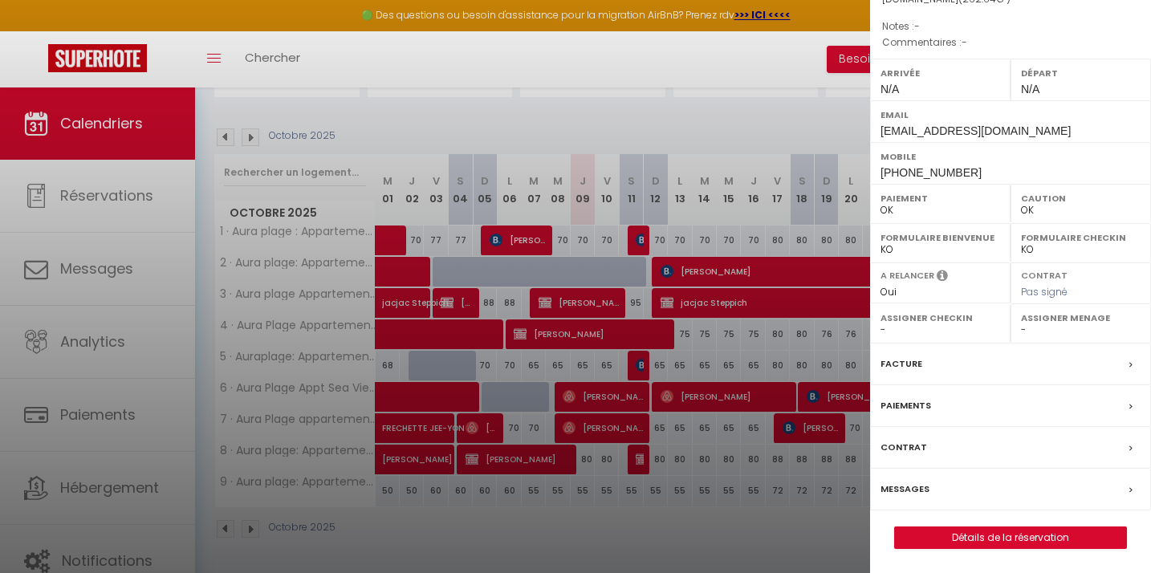
click at [898, 483] on label "Messages" at bounding box center [904, 489] width 49 height 17
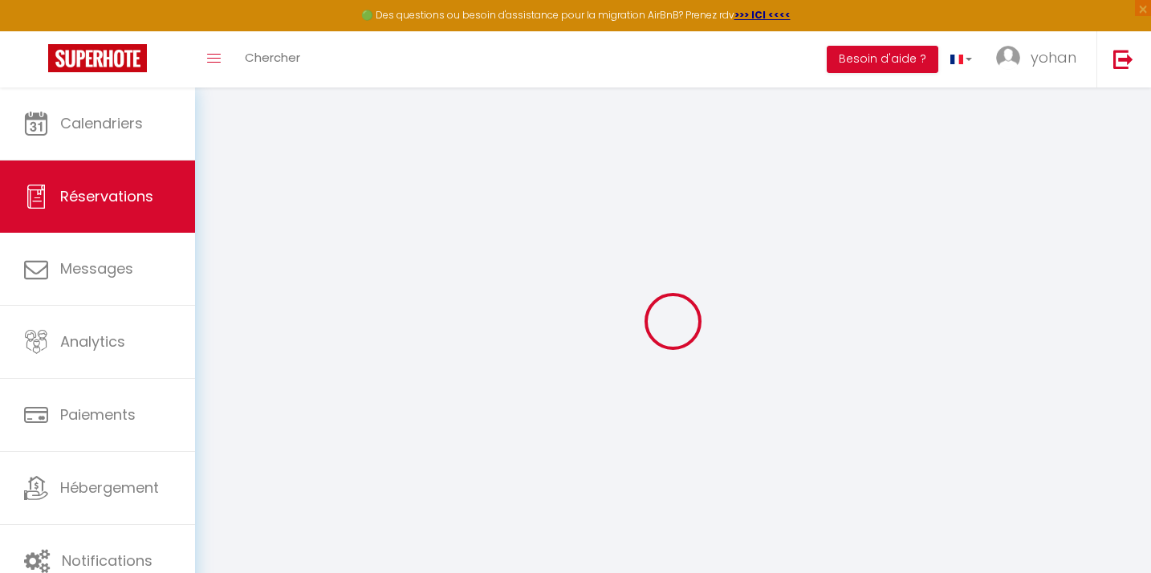
select select
checkbox input "false"
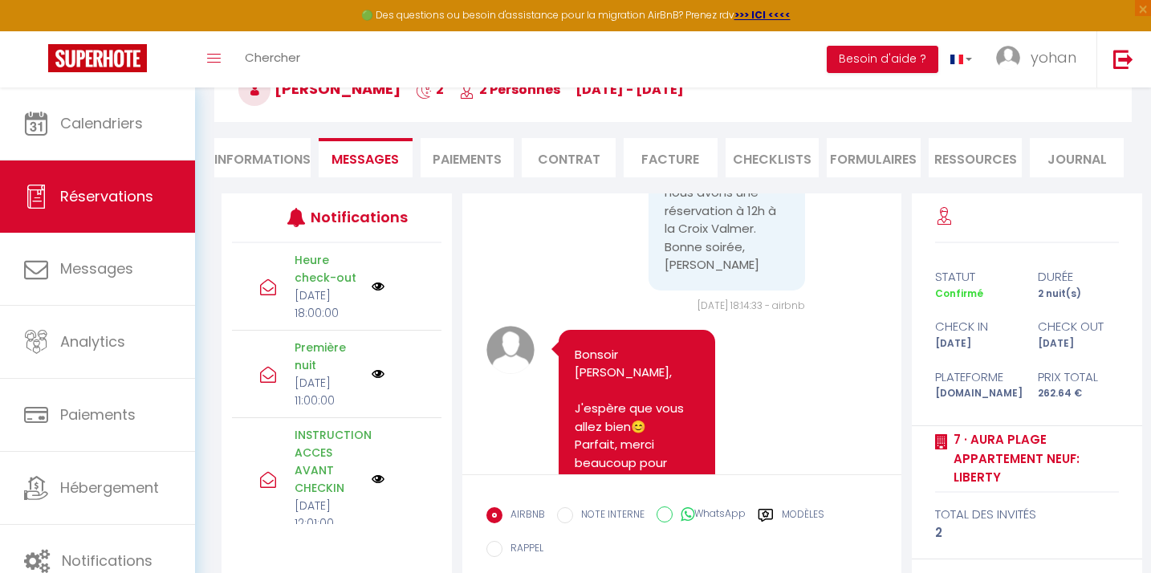
scroll to position [6770, 0]
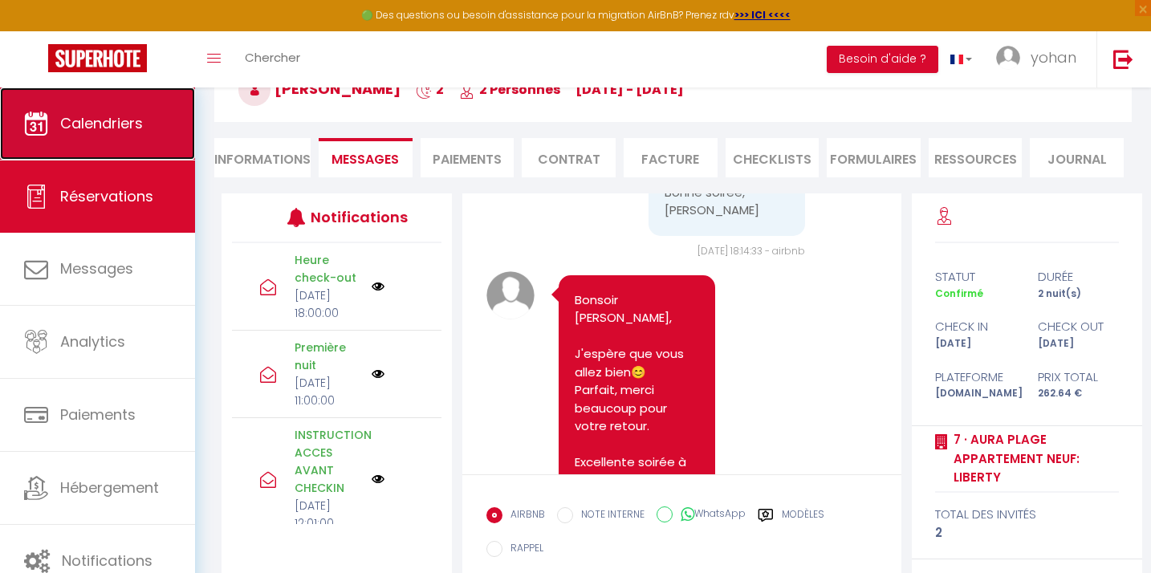
click at [73, 116] on span "Calendriers" at bounding box center [101, 123] width 83 height 20
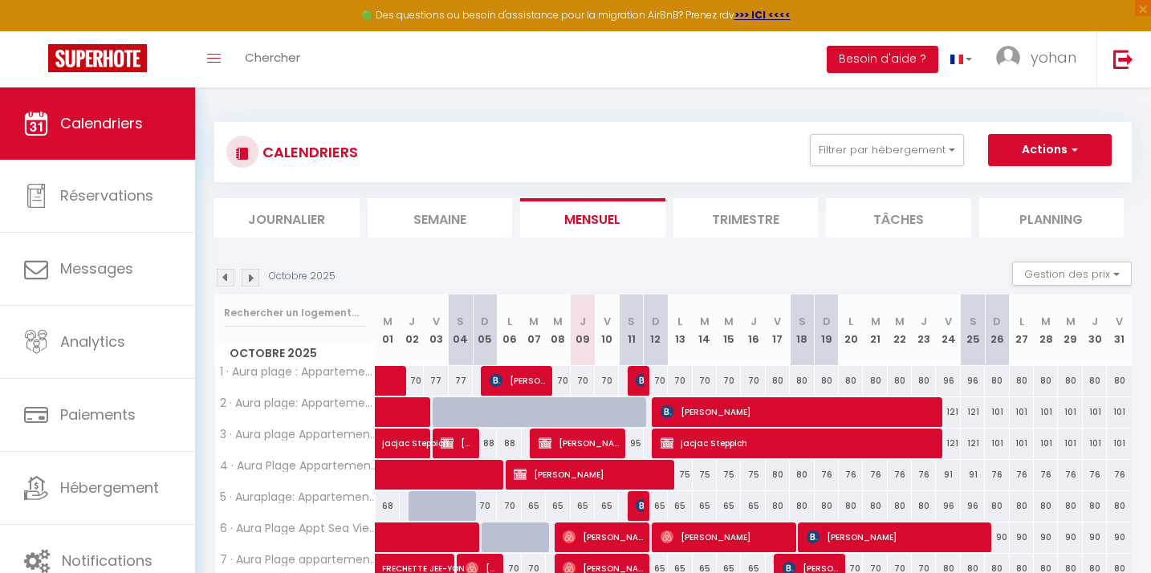
click at [429, 68] on div "Toggle menubar Chercher BUTTON Besoin d'aide ? yohan Paramètres Équipe" at bounding box center [627, 59] width 1022 height 56
click at [522, 59] on div "Toggle menubar Chercher BUTTON Besoin d'aide ? yohan Paramètres Équipe" at bounding box center [627, 59] width 1022 height 56
